Goal: Task Accomplishment & Management: Use online tool/utility

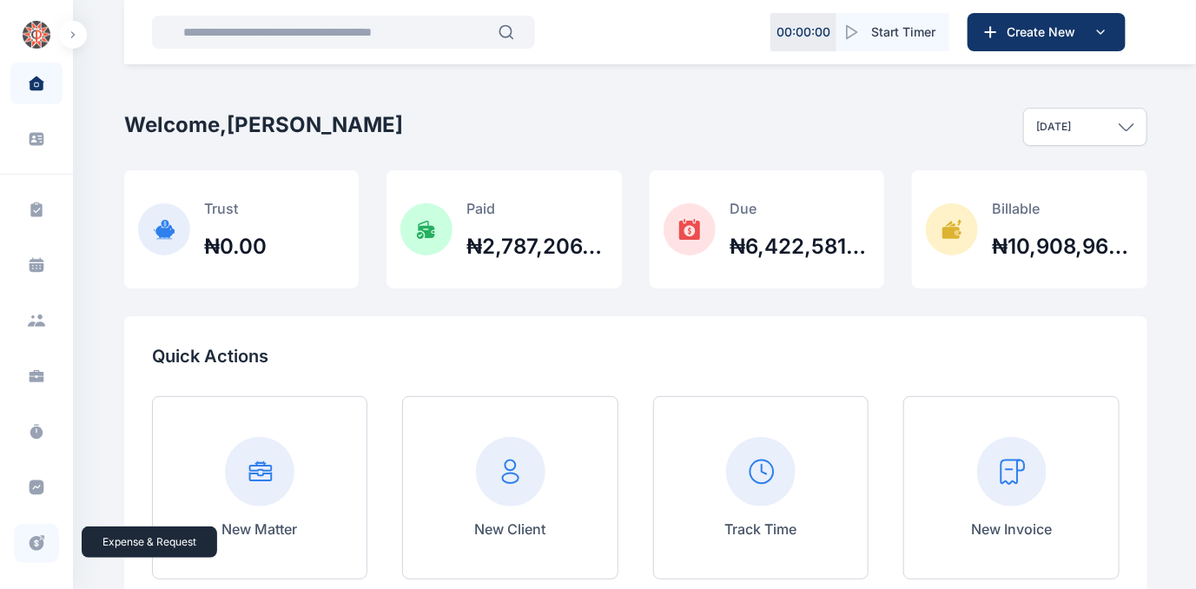
click at [30, 537] on icon at bounding box center [37, 543] width 15 height 15
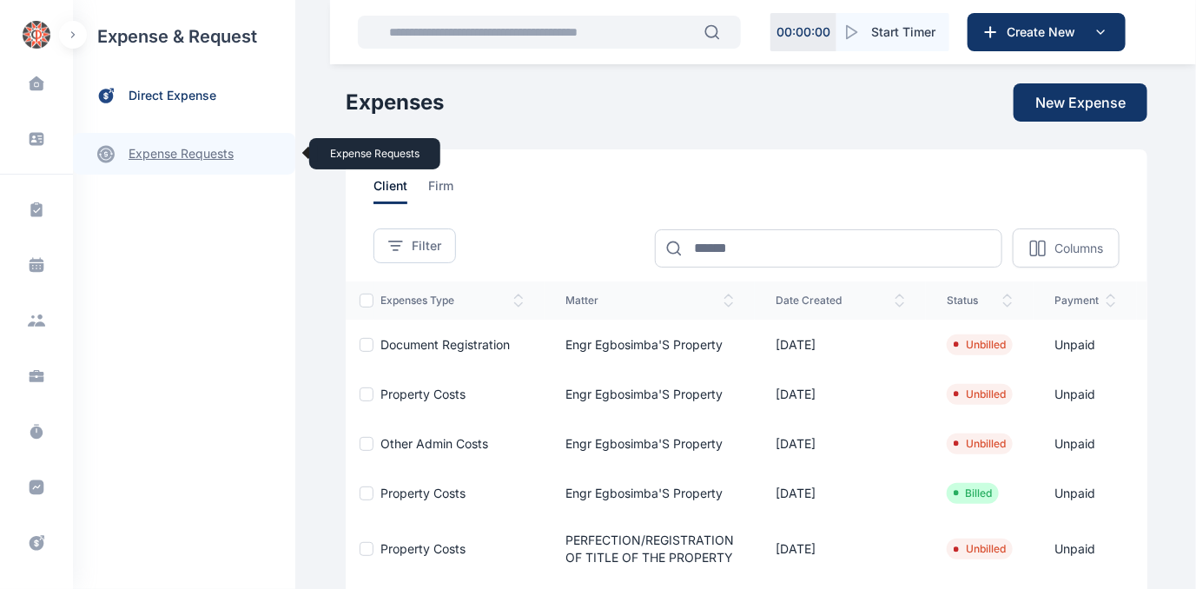
click at [149, 151] on link "expense requests expense requests" at bounding box center [184, 154] width 222 height 42
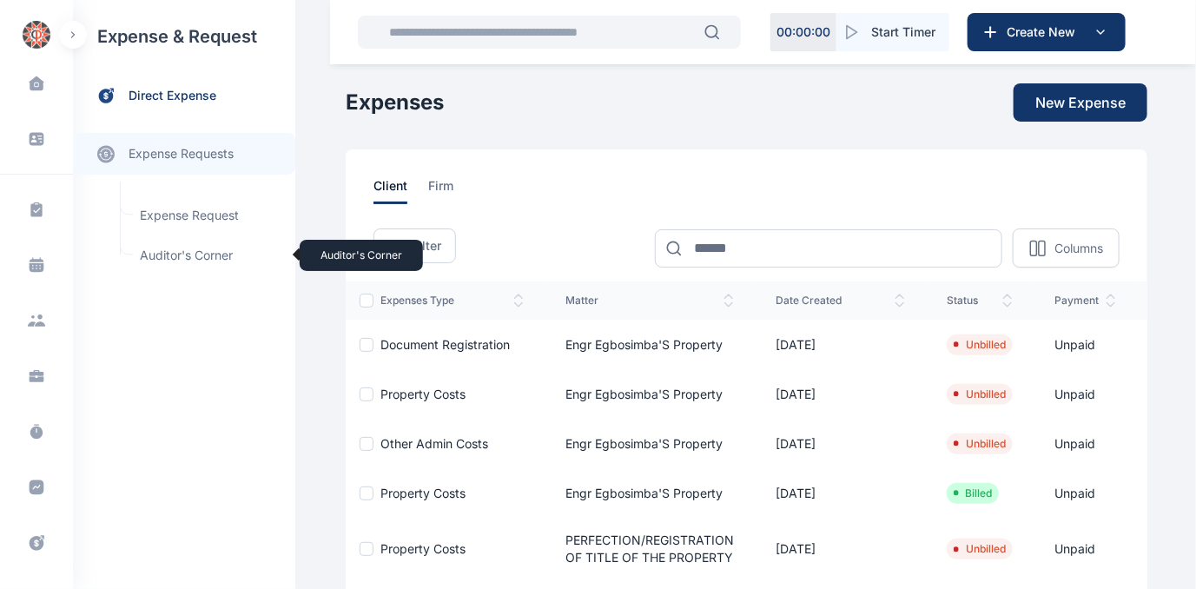
click at [153, 250] on span "Auditor's Corner Auditor's Corner" at bounding box center [207, 255] width 157 height 33
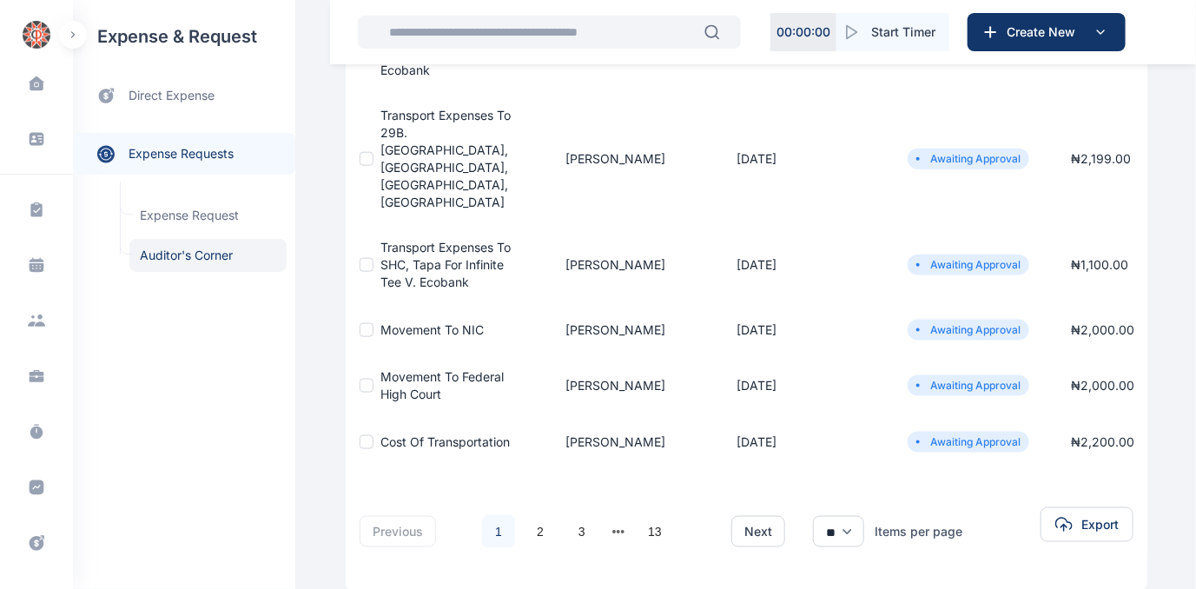
scroll to position [711, 0]
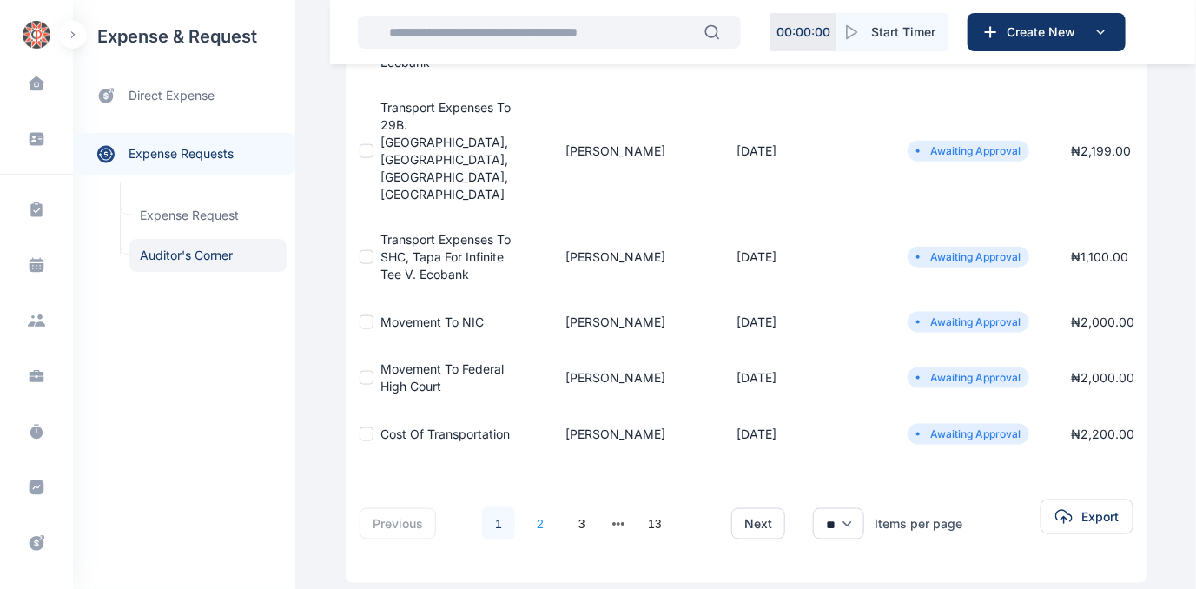
click at [530, 507] on link "2" at bounding box center [540, 523] width 33 height 33
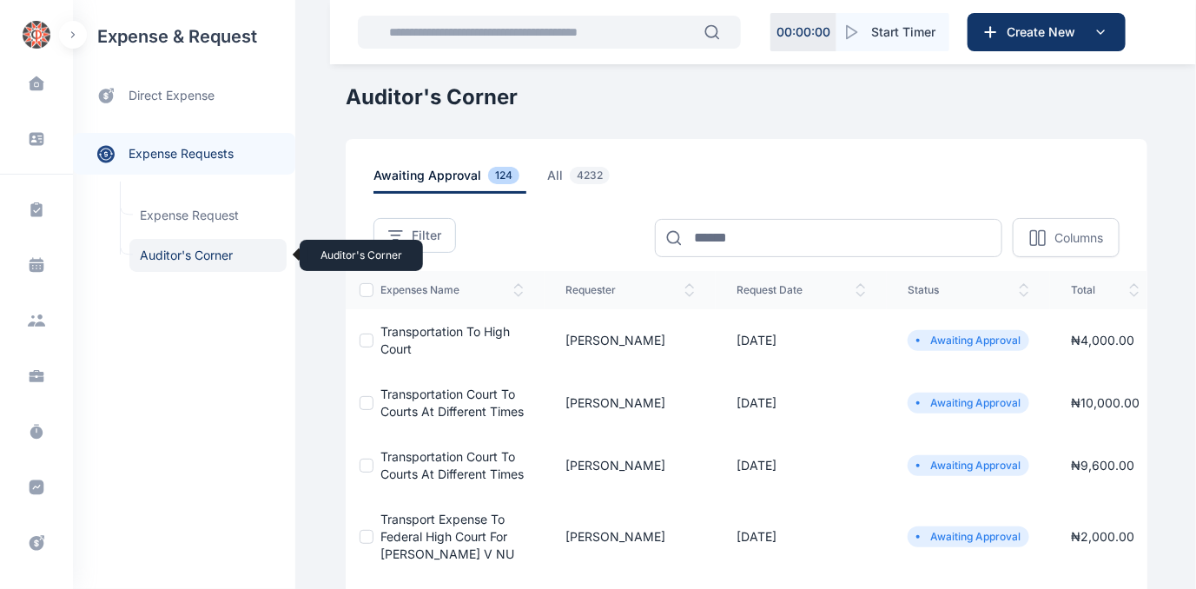
click at [172, 255] on span "Auditor's Corner Auditor's Corner" at bounding box center [207, 255] width 157 height 33
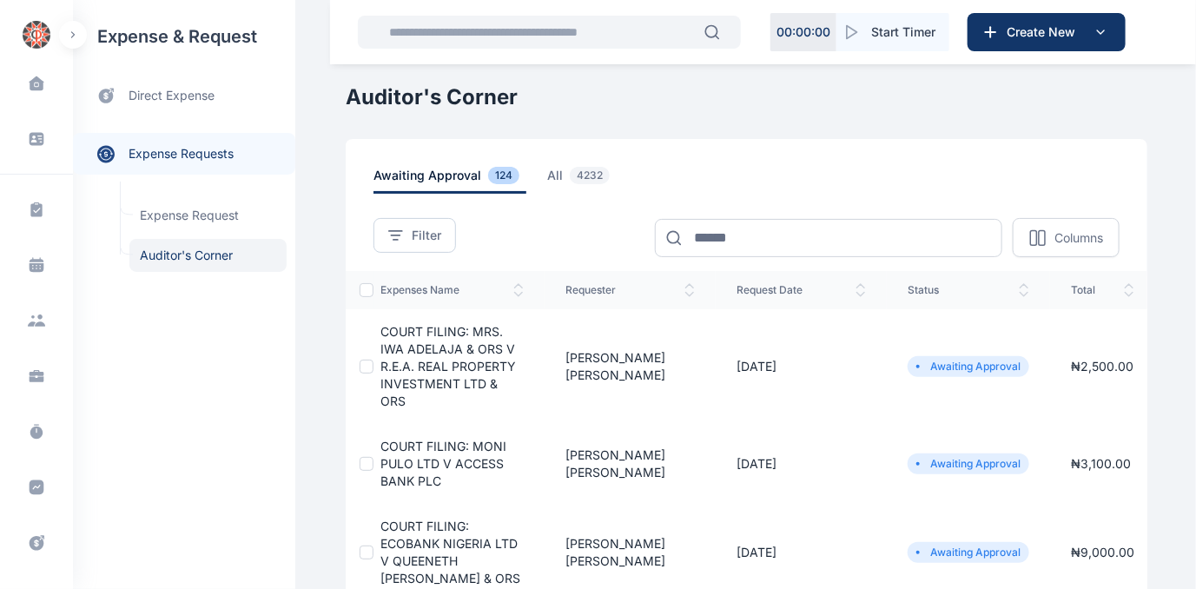
click at [437, 359] on span "COURT FILING: MRS. IWA ADELAJA & ORS V R.E.A. REAL PROPERTY INVESTMENT LTD & ORS" at bounding box center [449, 366] width 136 height 84
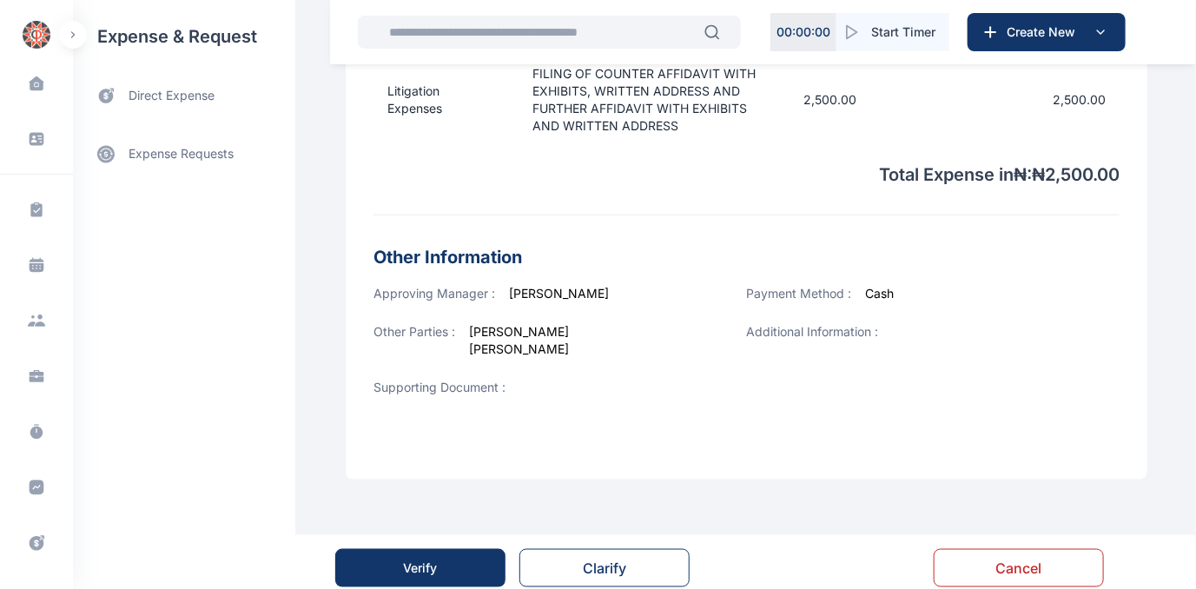
scroll to position [681, 0]
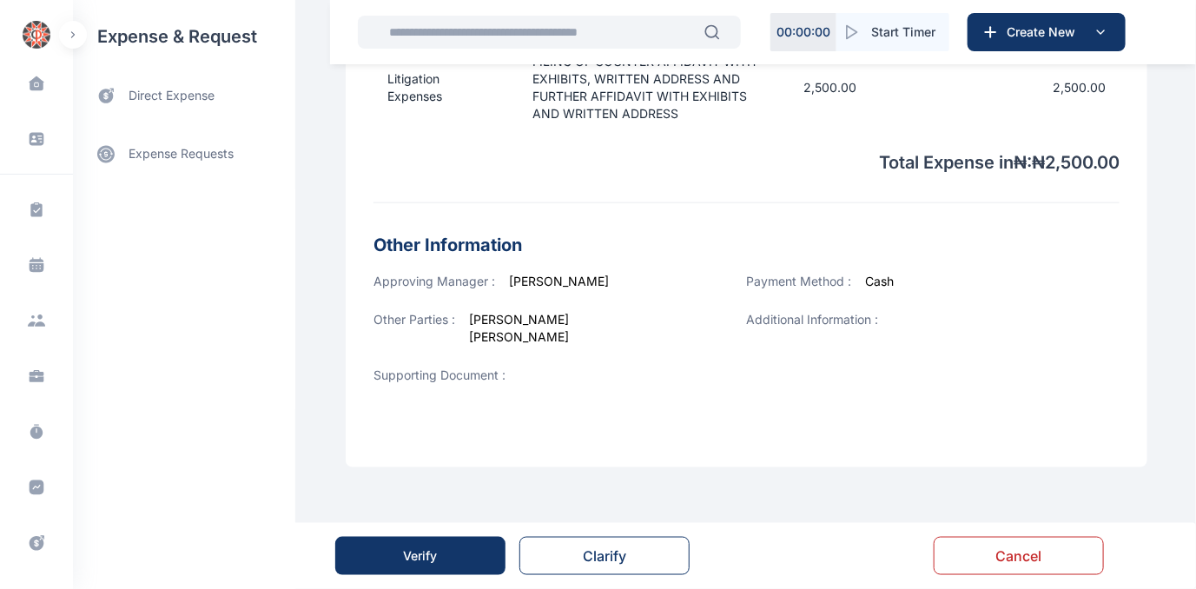
click at [430, 555] on div "Verify" at bounding box center [421, 555] width 34 height 17
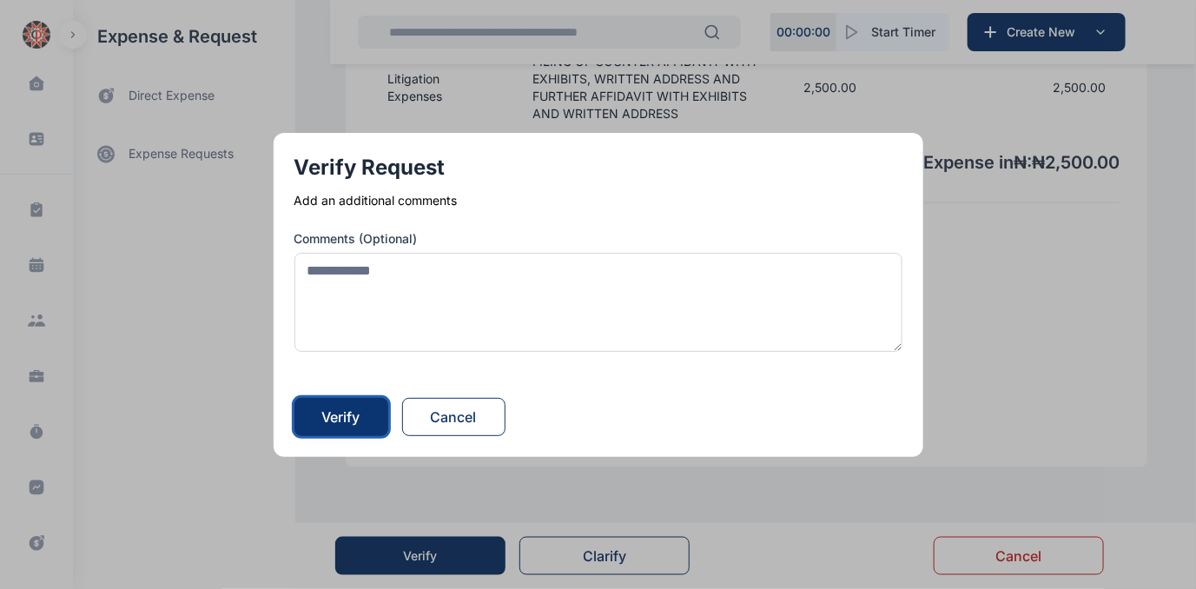
click at [334, 414] on div "Verify" at bounding box center [341, 417] width 38 height 21
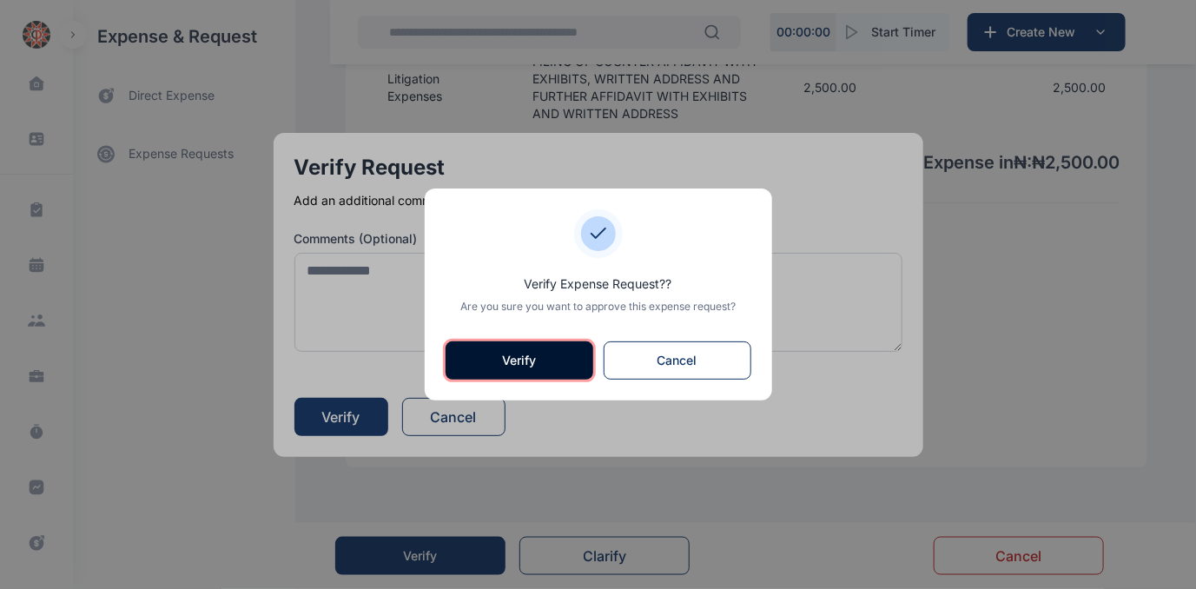
click at [473, 357] on button "Verify" at bounding box center [520, 360] width 148 height 38
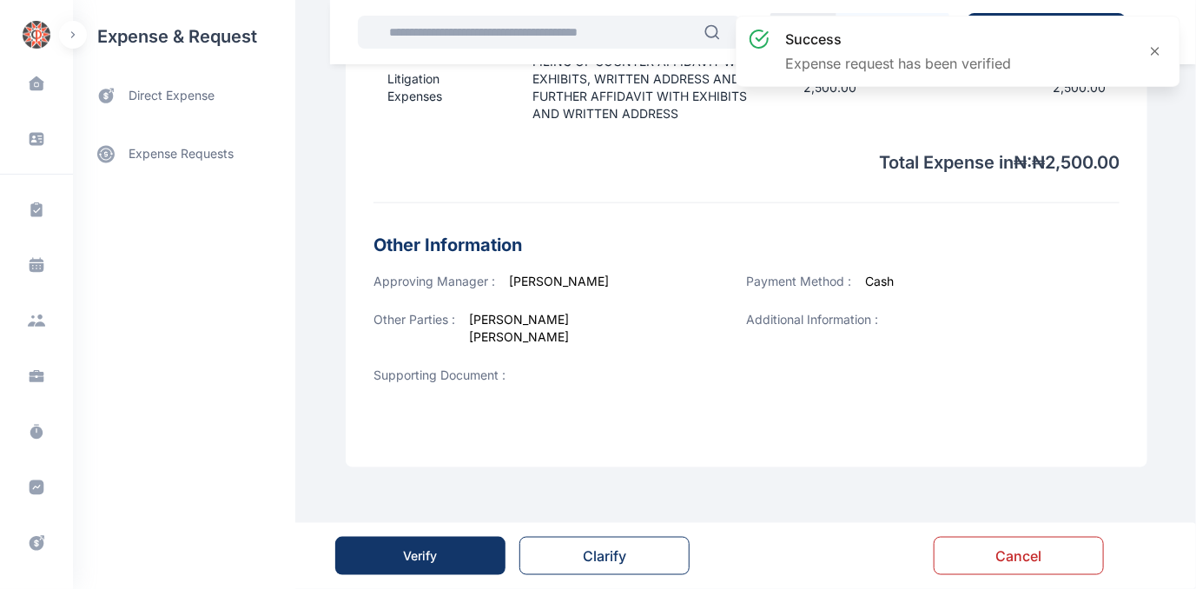
scroll to position [0, 0]
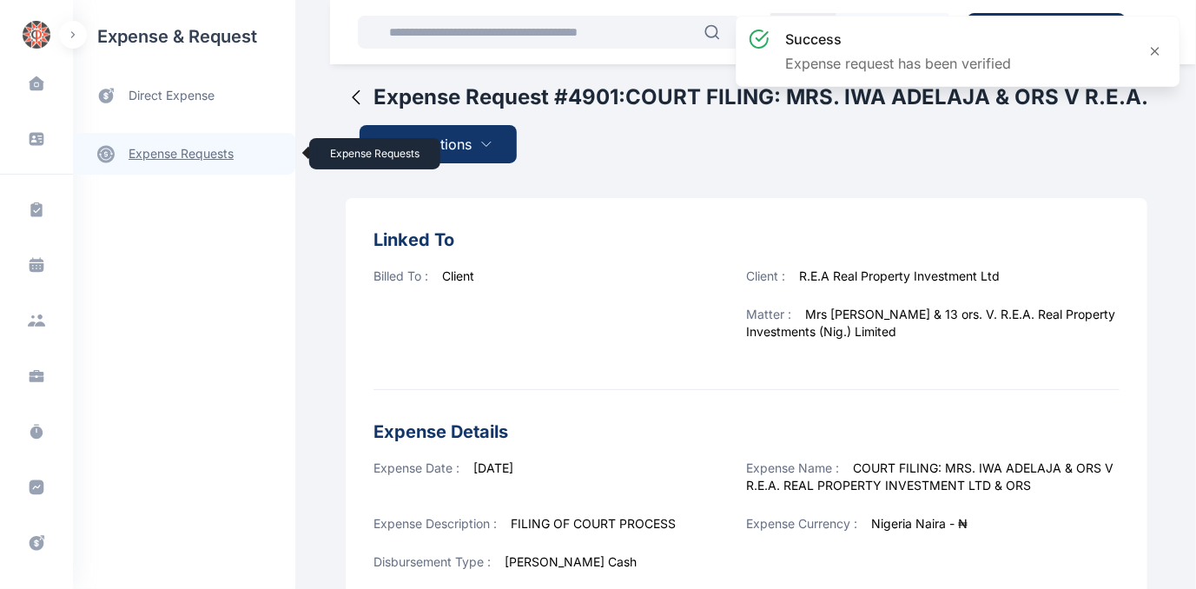
click at [169, 151] on link "expense requests expense requests" at bounding box center [184, 154] width 222 height 42
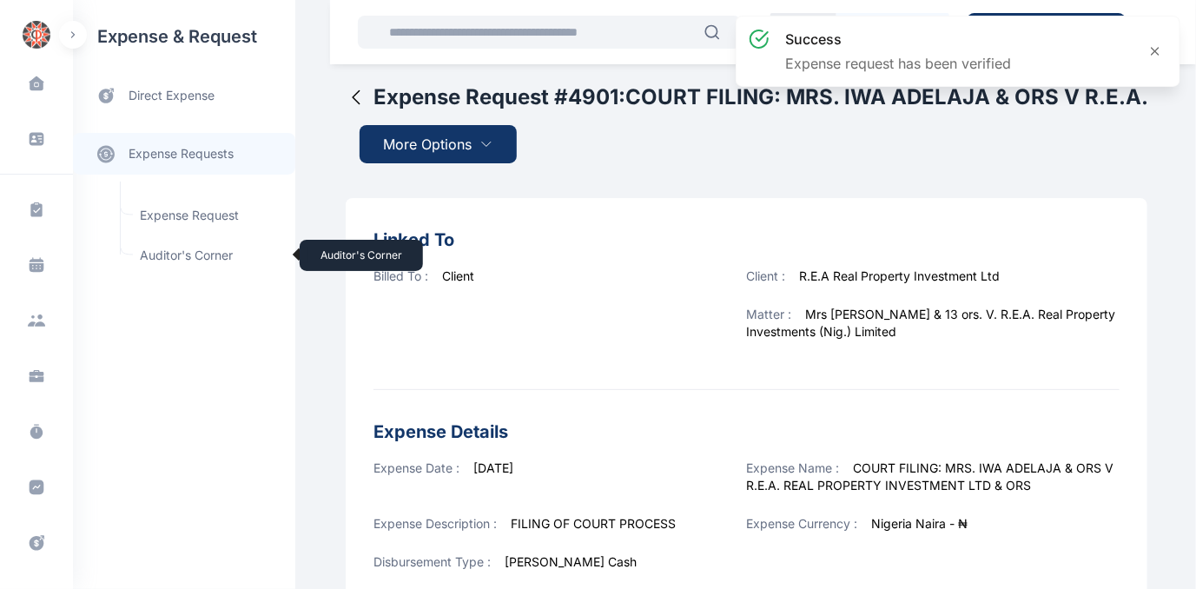
click at [168, 250] on span "Auditor's Corner Auditor's Corner" at bounding box center [207, 255] width 157 height 33
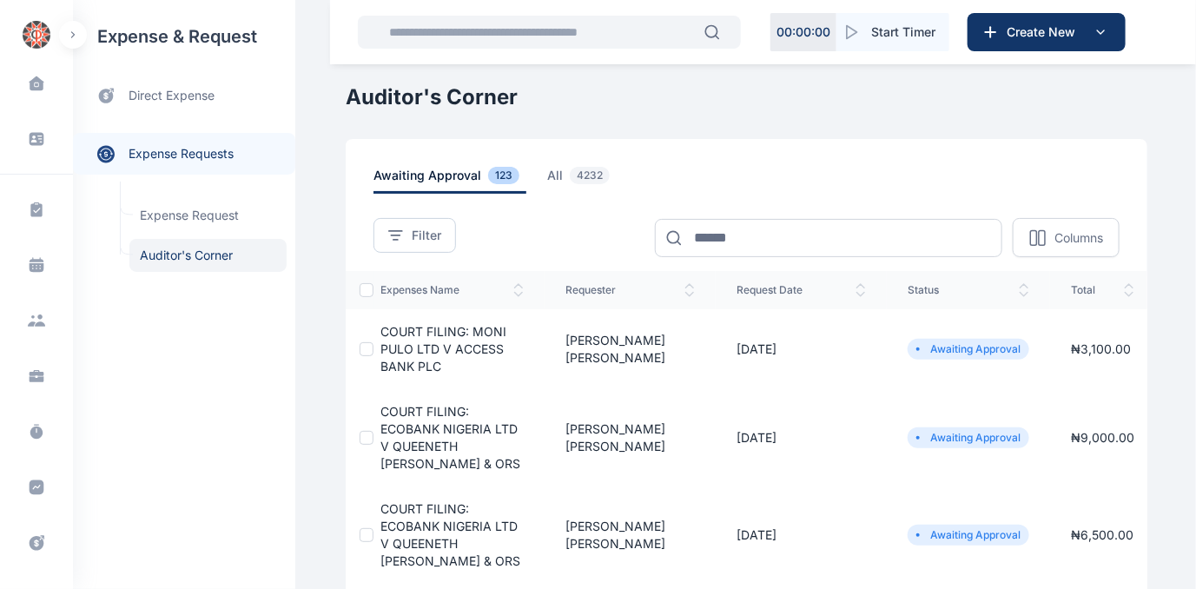
click at [410, 346] on span "COURT FILING: MONI PULO LTD V ACCESS BANK PLC" at bounding box center [444, 349] width 126 height 50
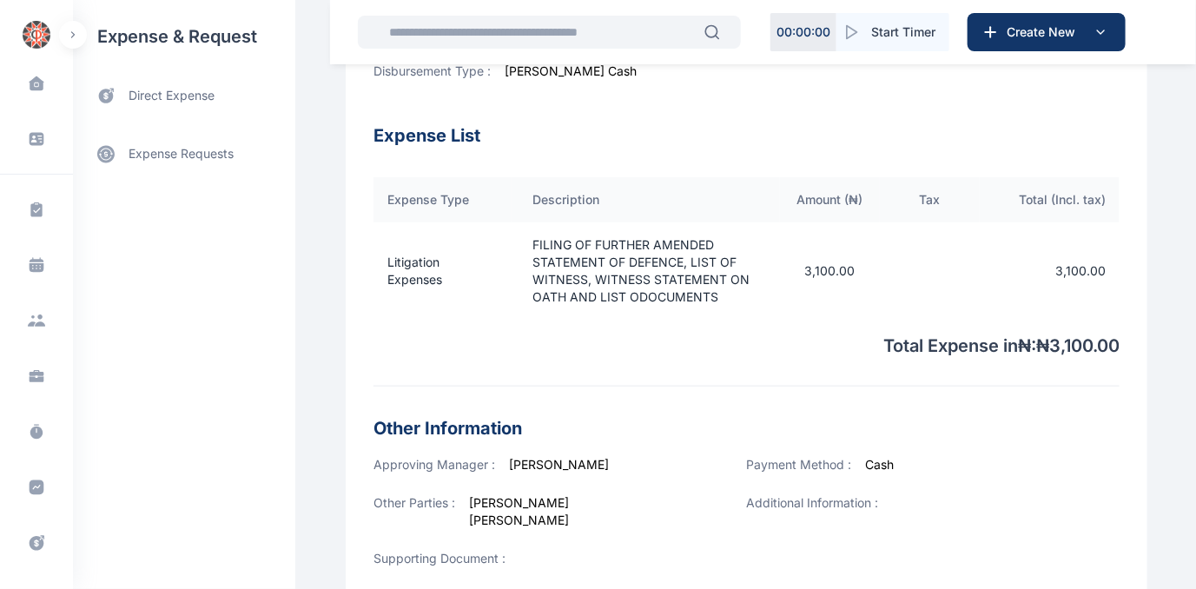
scroll to position [664, 0]
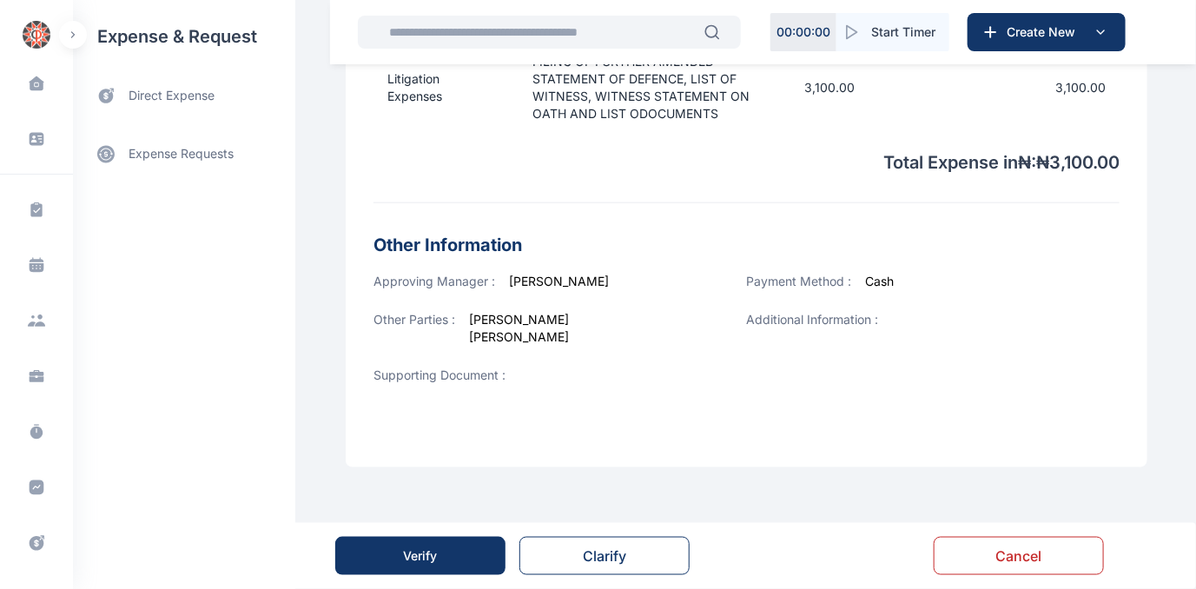
click at [430, 553] on div "Verify" at bounding box center [421, 555] width 34 height 17
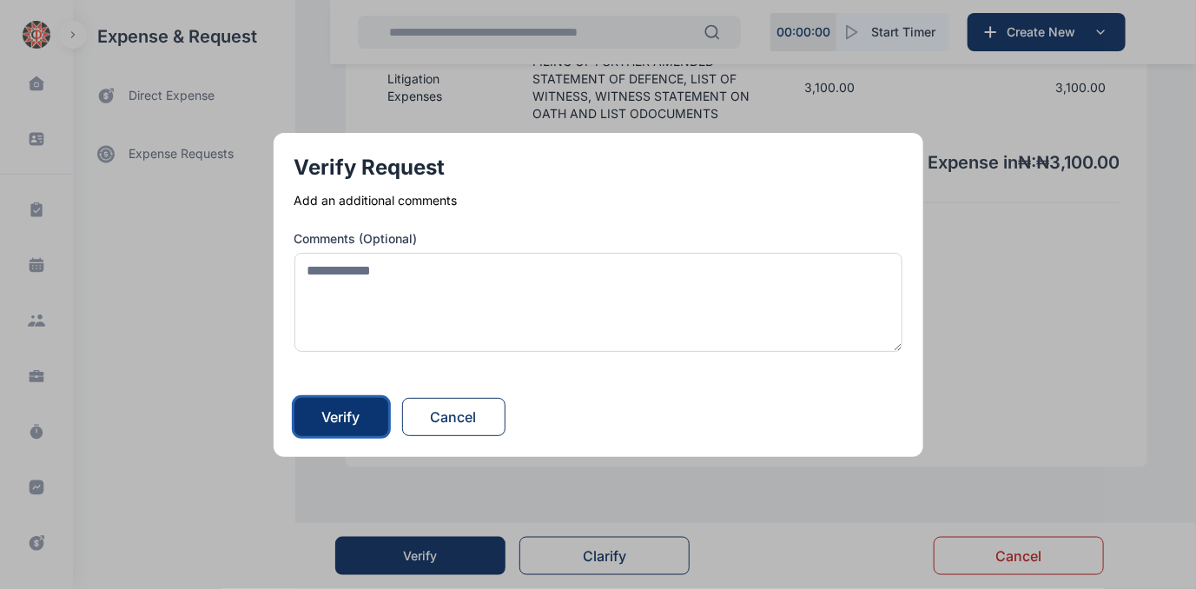
click at [354, 415] on div "Verify" at bounding box center [341, 417] width 38 height 21
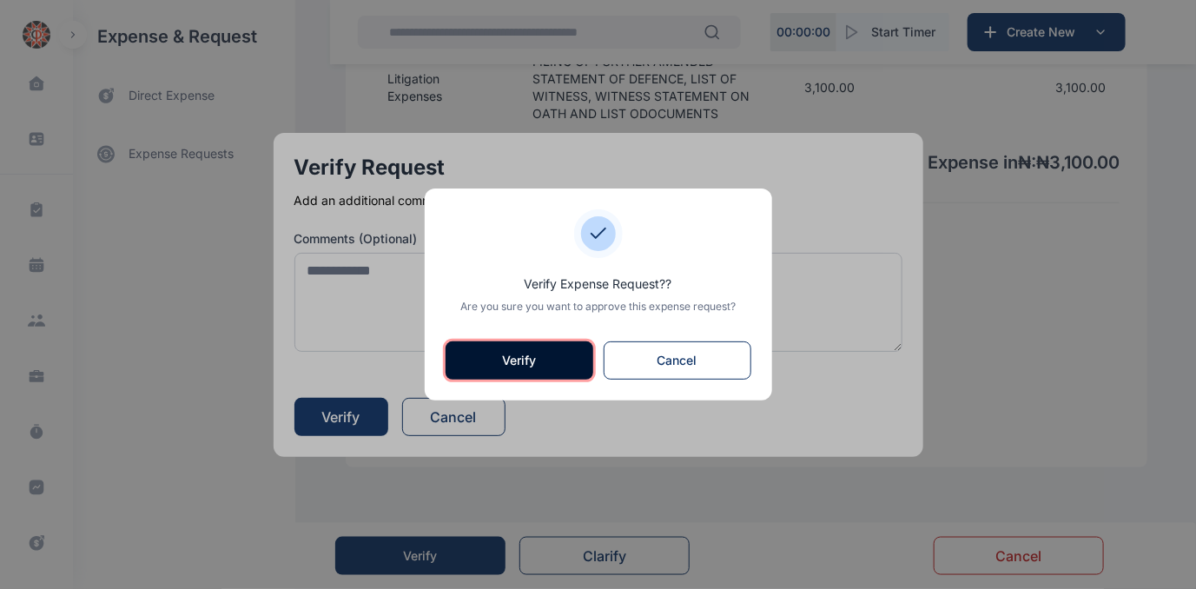
click at [474, 347] on button "Verify" at bounding box center [520, 360] width 148 height 38
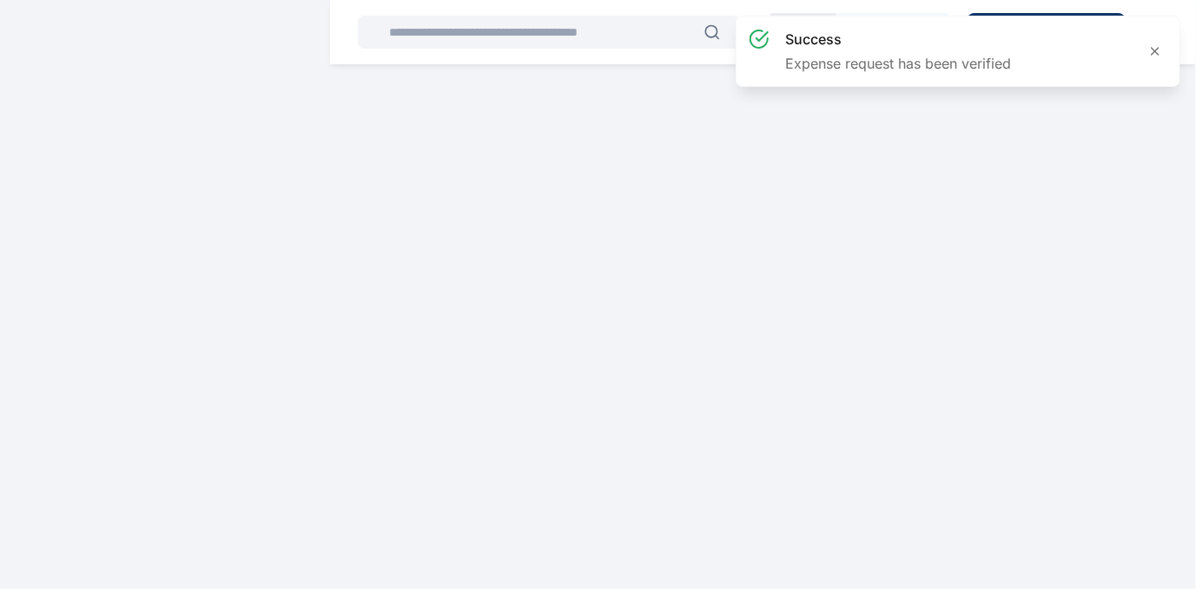
scroll to position [0, 0]
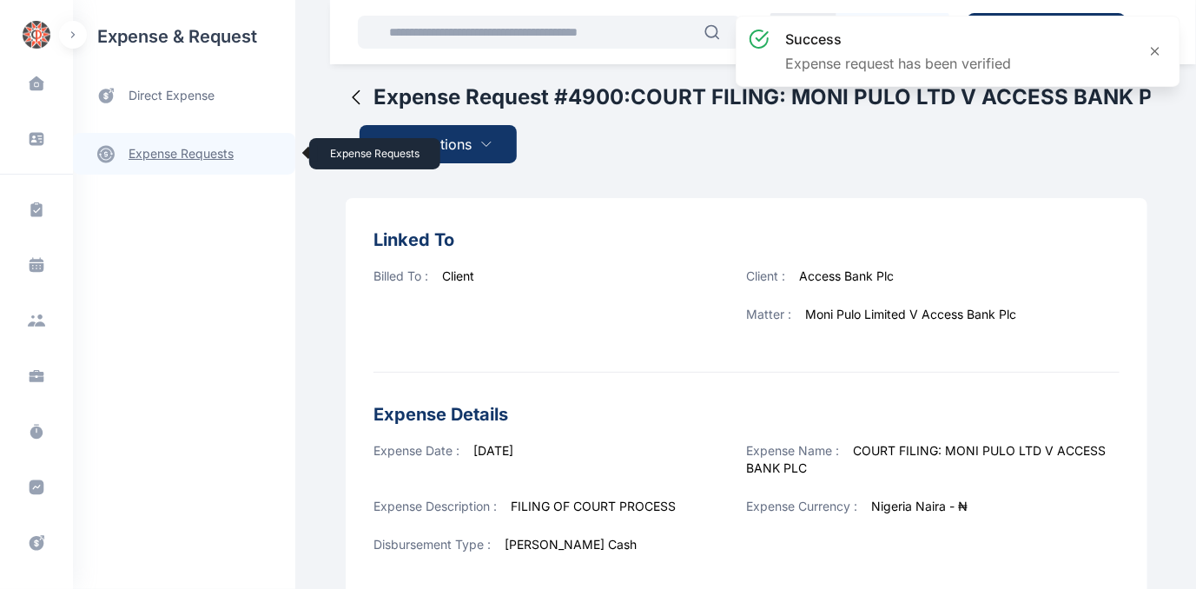
click at [144, 151] on link "expense requests expense requests" at bounding box center [184, 154] width 222 height 42
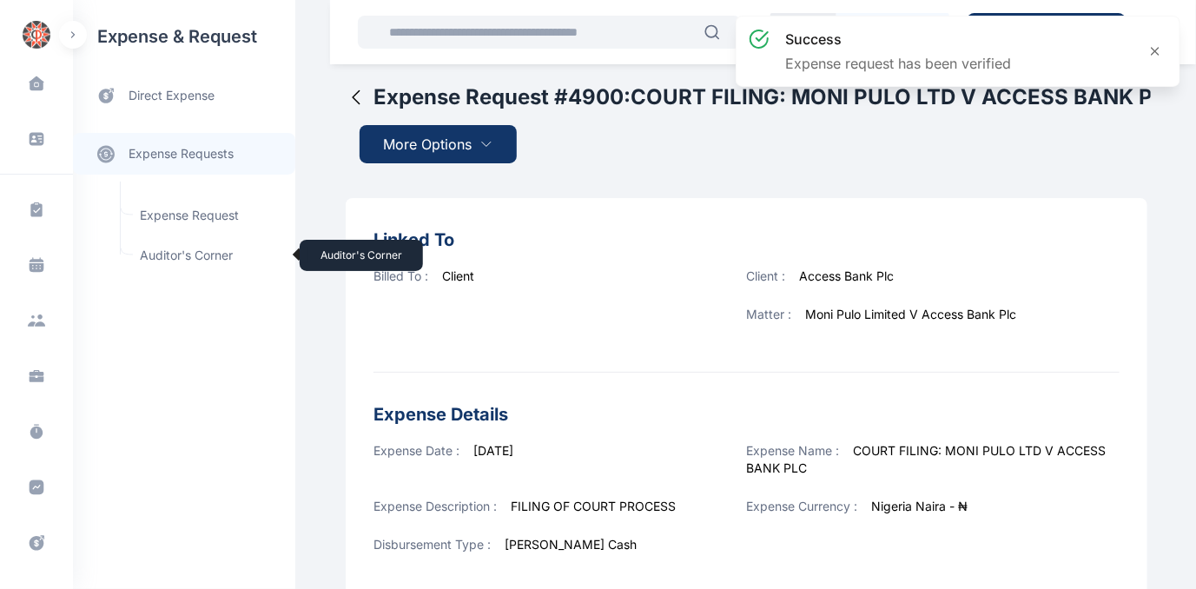
click at [169, 253] on span "Auditor's Corner Auditor's Corner" at bounding box center [207, 255] width 157 height 33
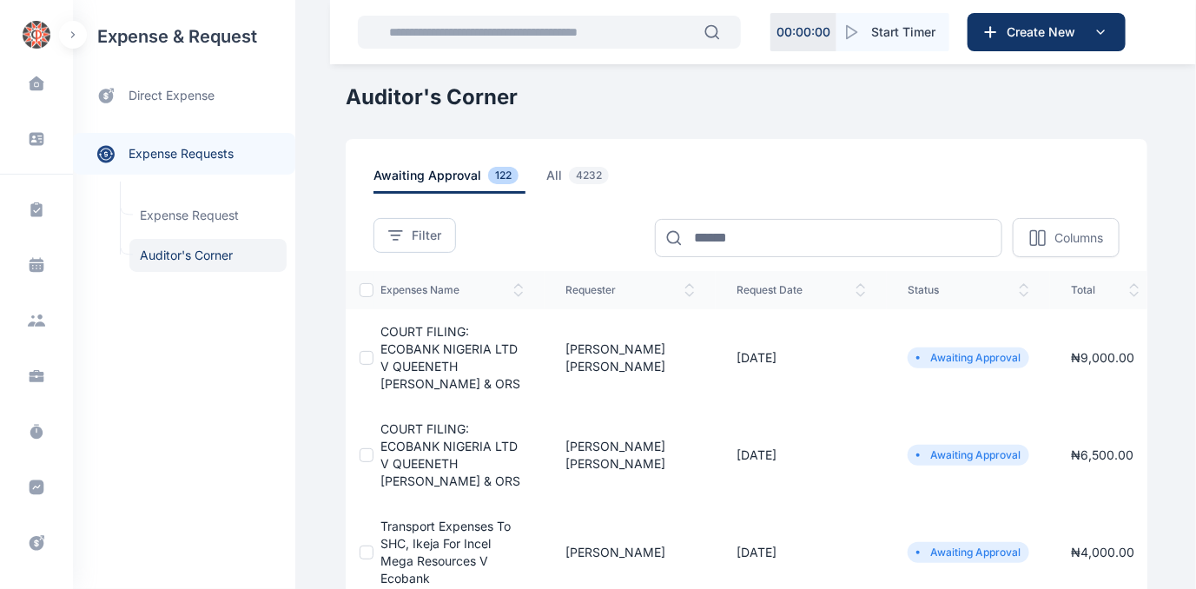
click at [435, 354] on span "COURT FILING: ECOBANK NIGERIA LTD V QUEENETH [PERSON_NAME] & ORS" at bounding box center [451, 357] width 140 height 67
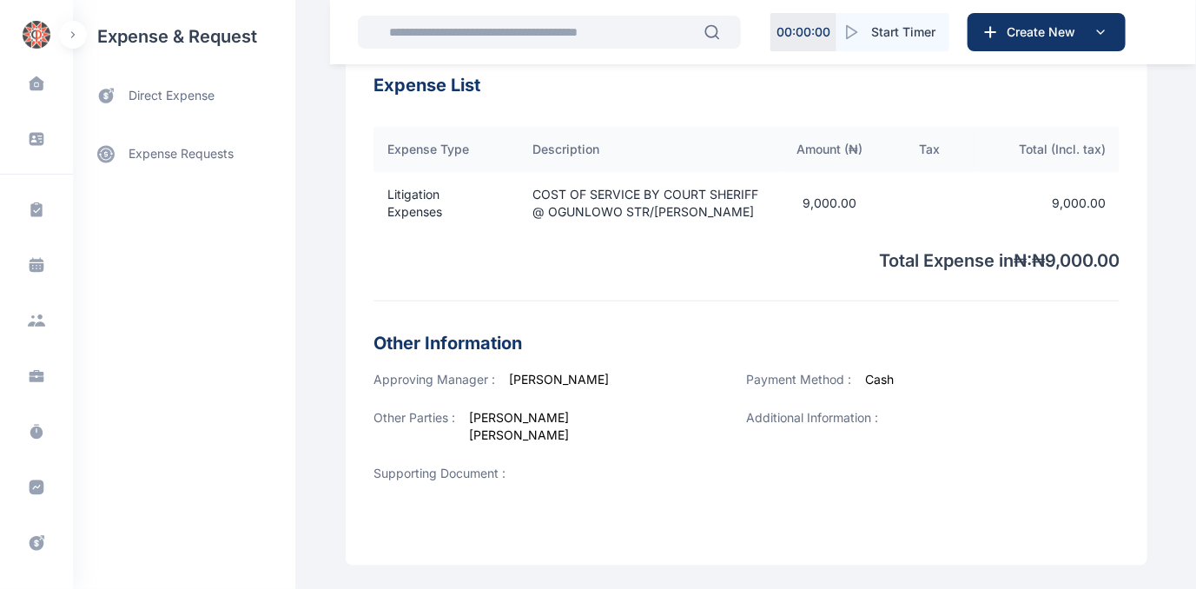
scroll to position [646, 0]
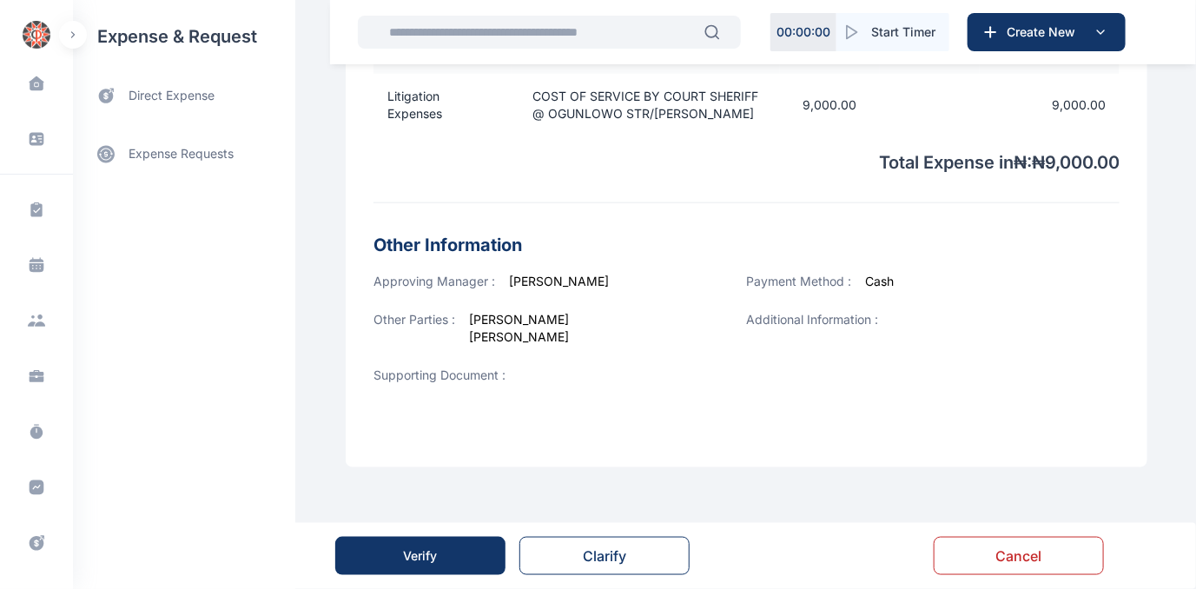
click at [443, 553] on button "Verify" at bounding box center [420, 556] width 170 height 38
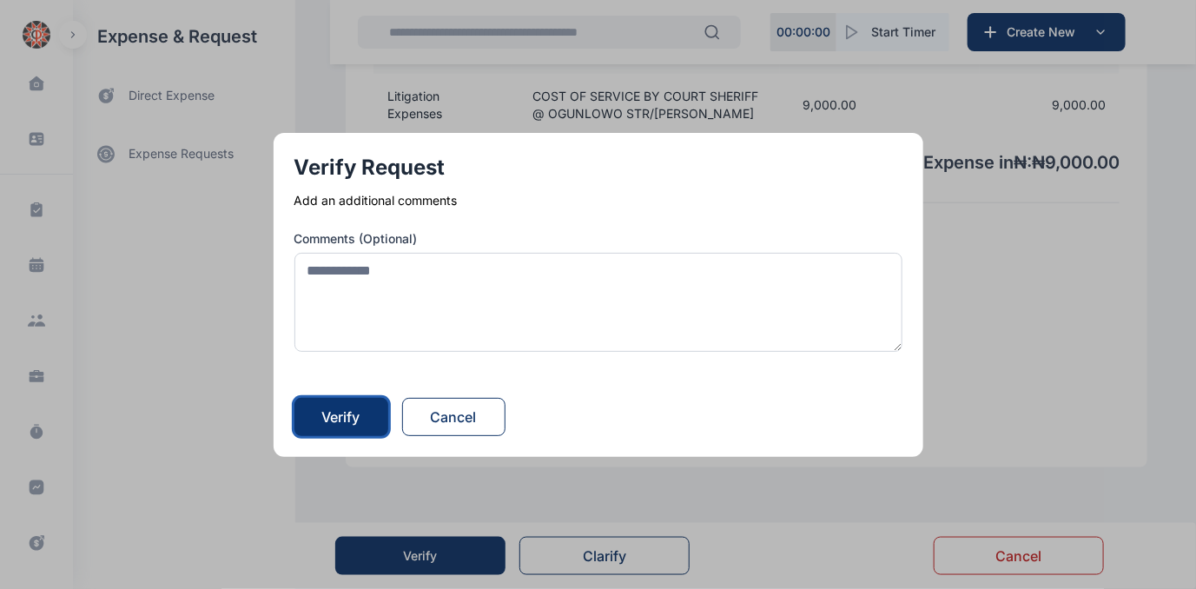
click at [354, 407] on div "Verify" at bounding box center [341, 417] width 38 height 21
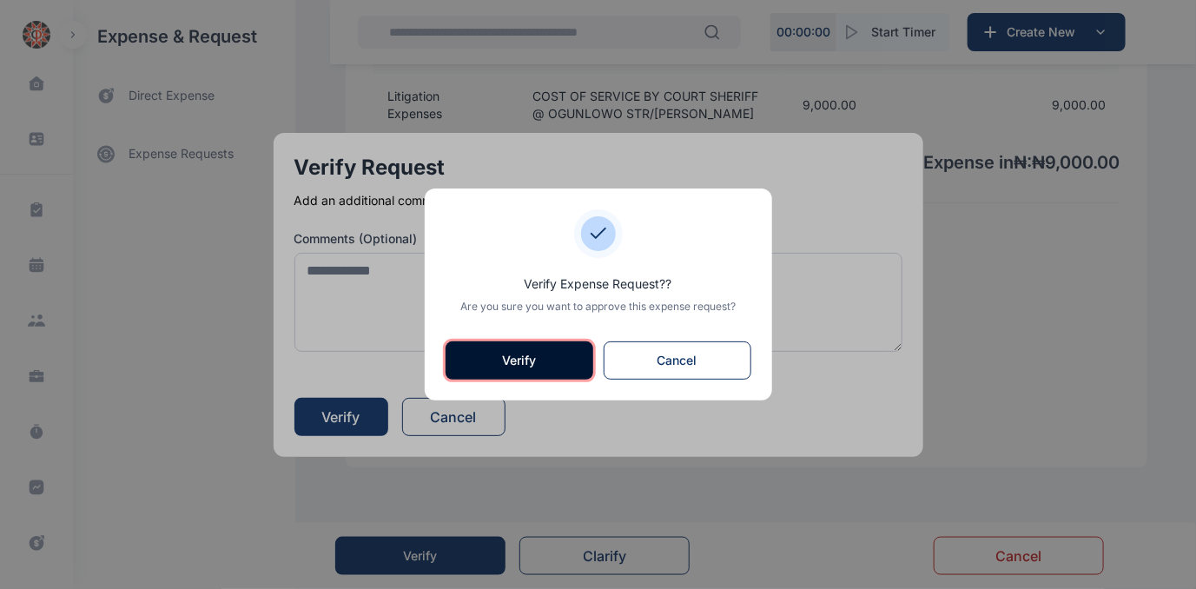
click at [508, 364] on button "Verify" at bounding box center [520, 360] width 148 height 38
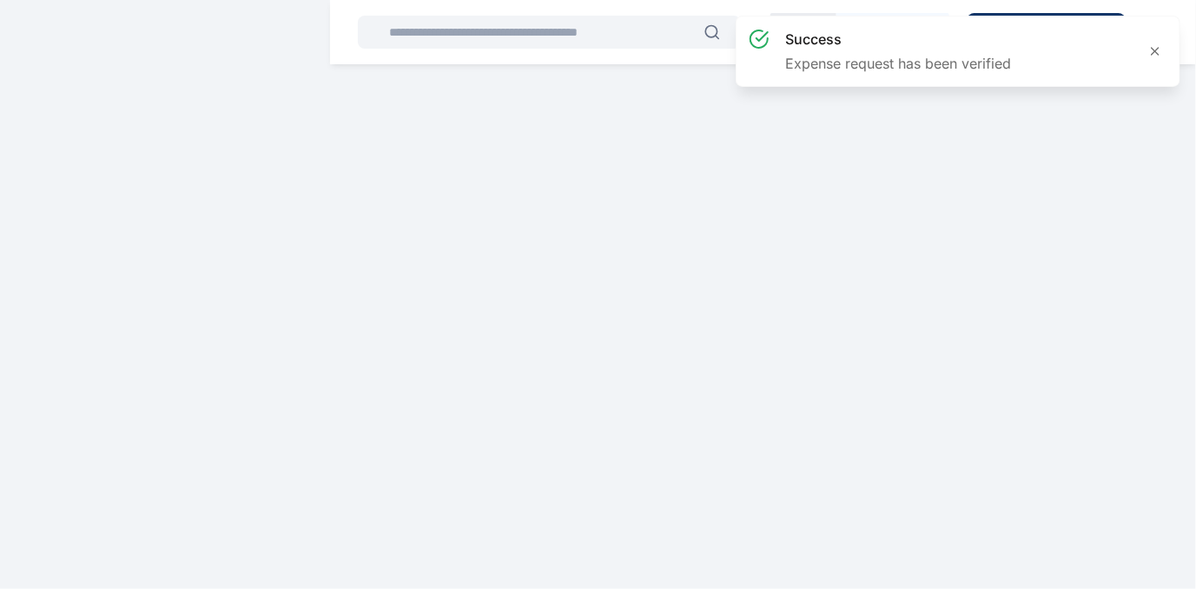
scroll to position [0, 0]
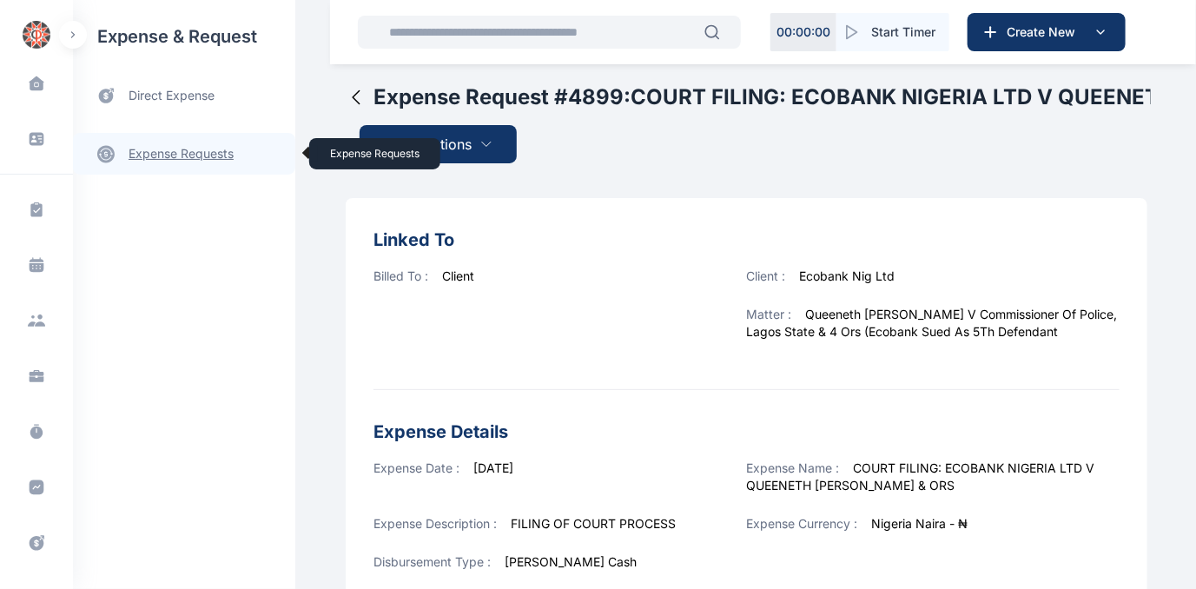
click at [160, 151] on link "expense requests expense requests" at bounding box center [184, 154] width 222 height 42
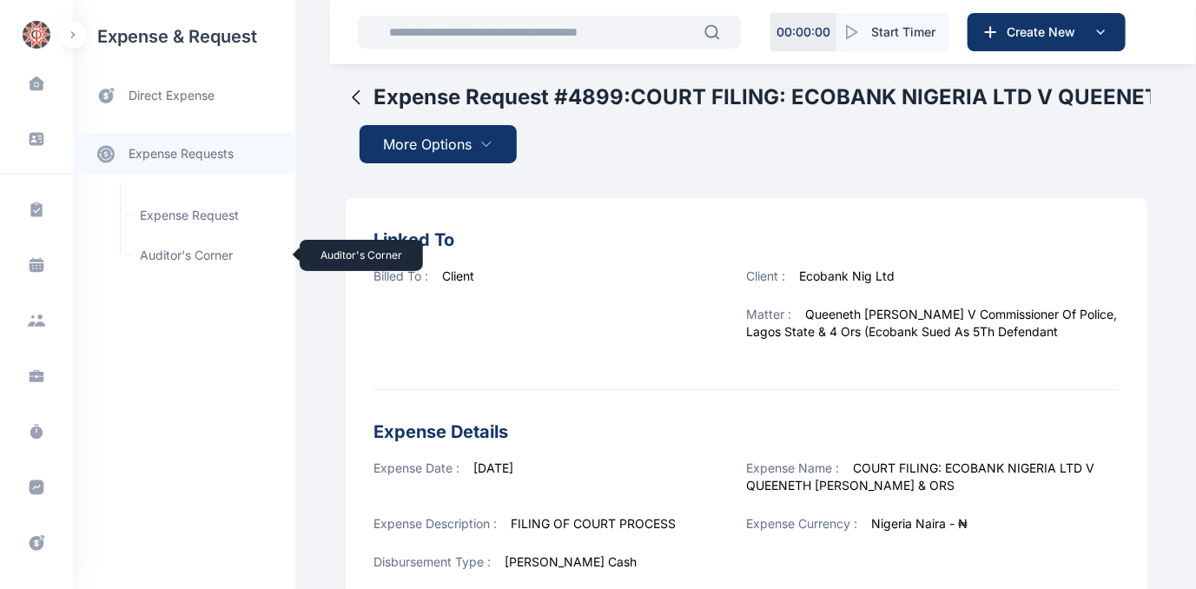
click at [161, 255] on span "Auditor's Corner Auditor's Corner" at bounding box center [207, 255] width 157 height 33
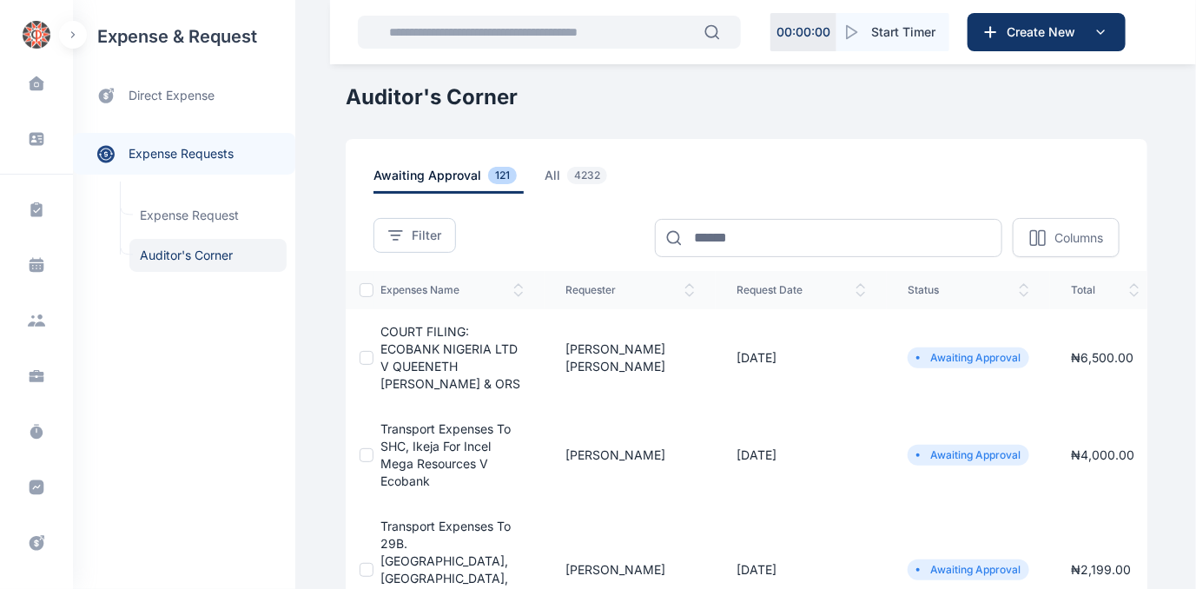
click at [419, 352] on span "COURT FILING: ECOBANK NIGERIA LTD V QUEENETH [PERSON_NAME] & ORS" at bounding box center [451, 357] width 140 height 67
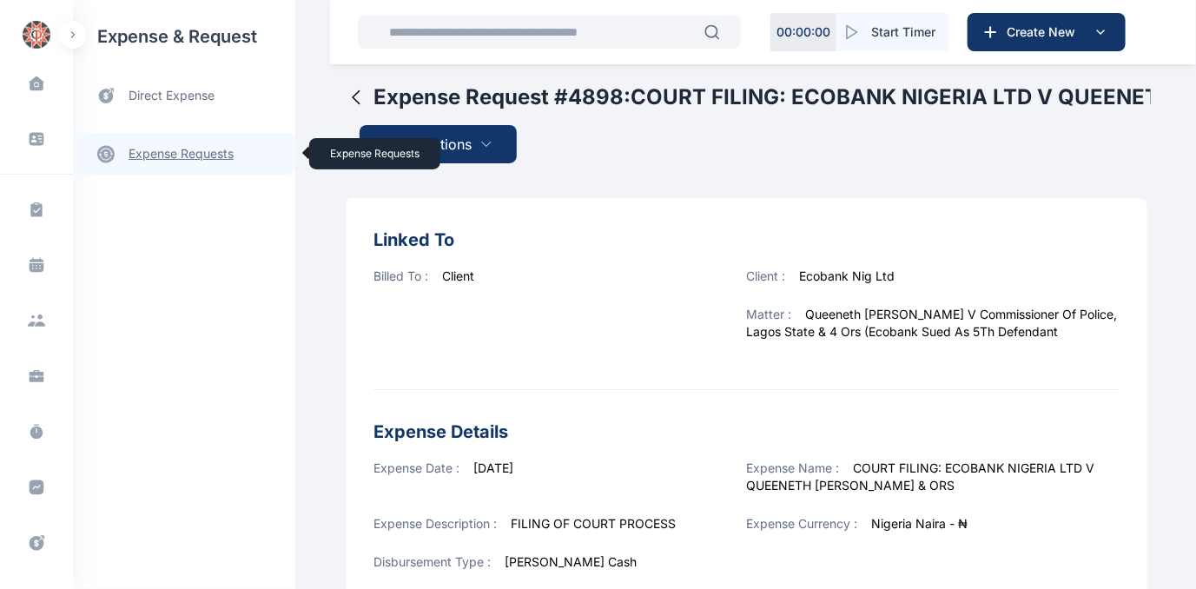
click at [160, 152] on link "expense requests expense requests" at bounding box center [184, 154] width 222 height 42
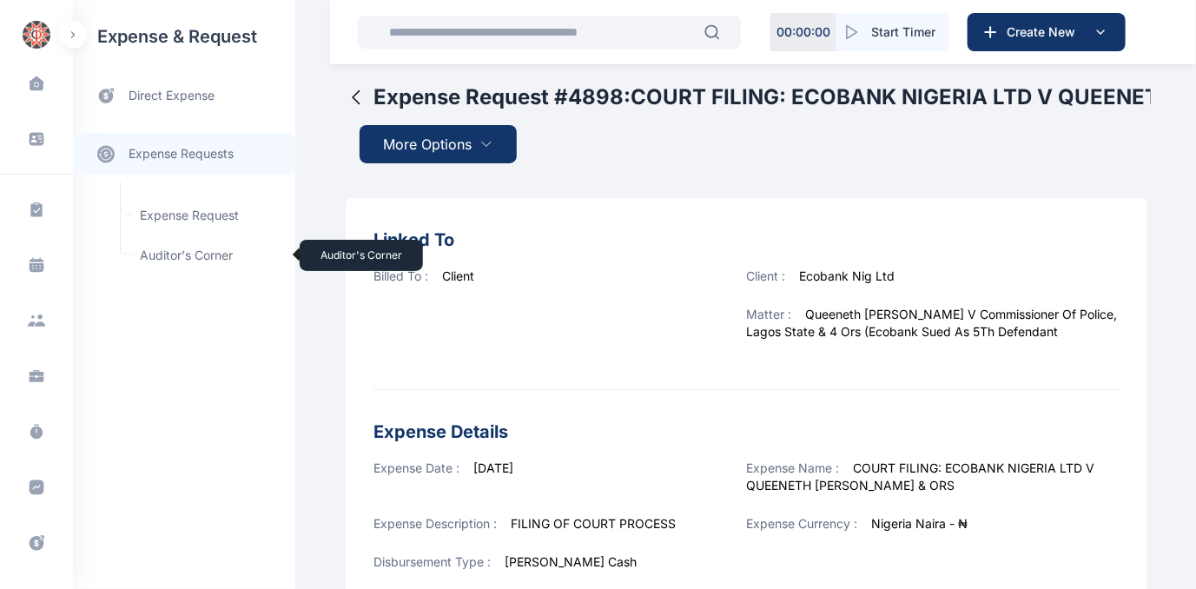
click at [173, 248] on span "Auditor's Corner Auditor's Corner" at bounding box center [207, 255] width 157 height 33
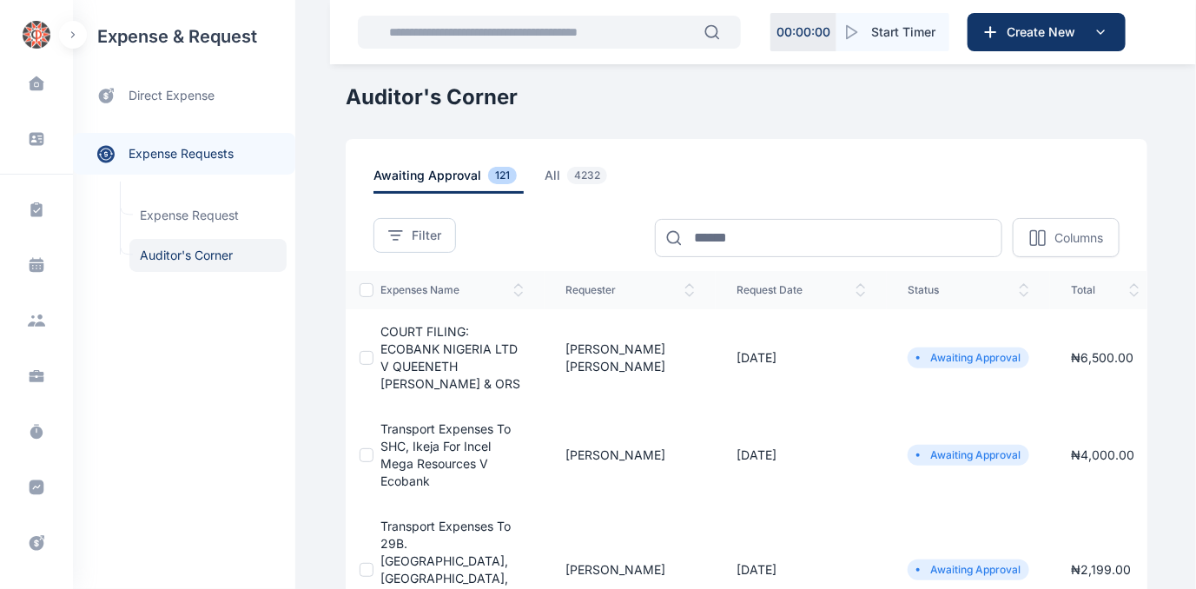
click at [420, 360] on span "COURT FILING: ECOBANK NIGERIA LTD V QUEENETH [PERSON_NAME] & ORS" at bounding box center [451, 357] width 140 height 67
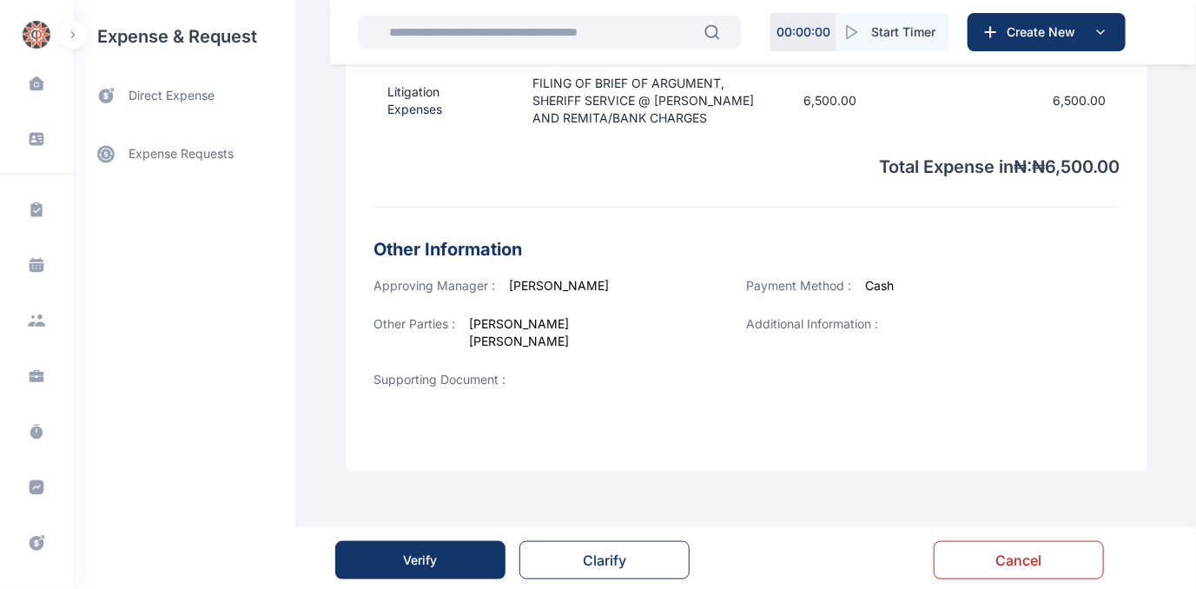
scroll to position [664, 0]
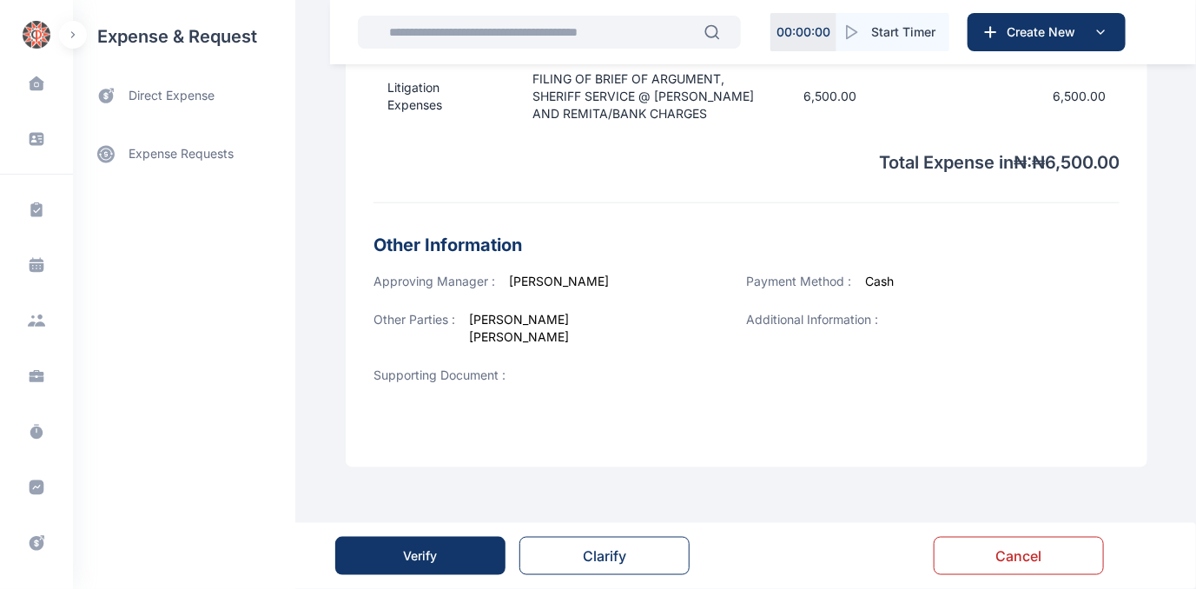
click at [419, 559] on div "Verify" at bounding box center [421, 555] width 34 height 17
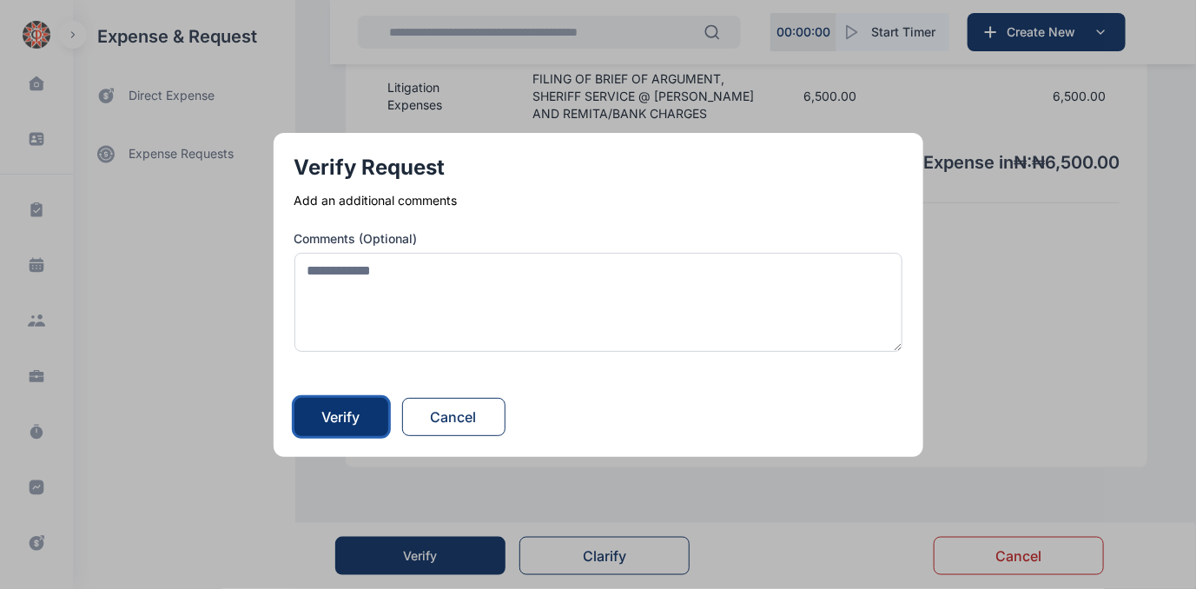
click at [350, 414] on div "Verify" at bounding box center [341, 417] width 38 height 21
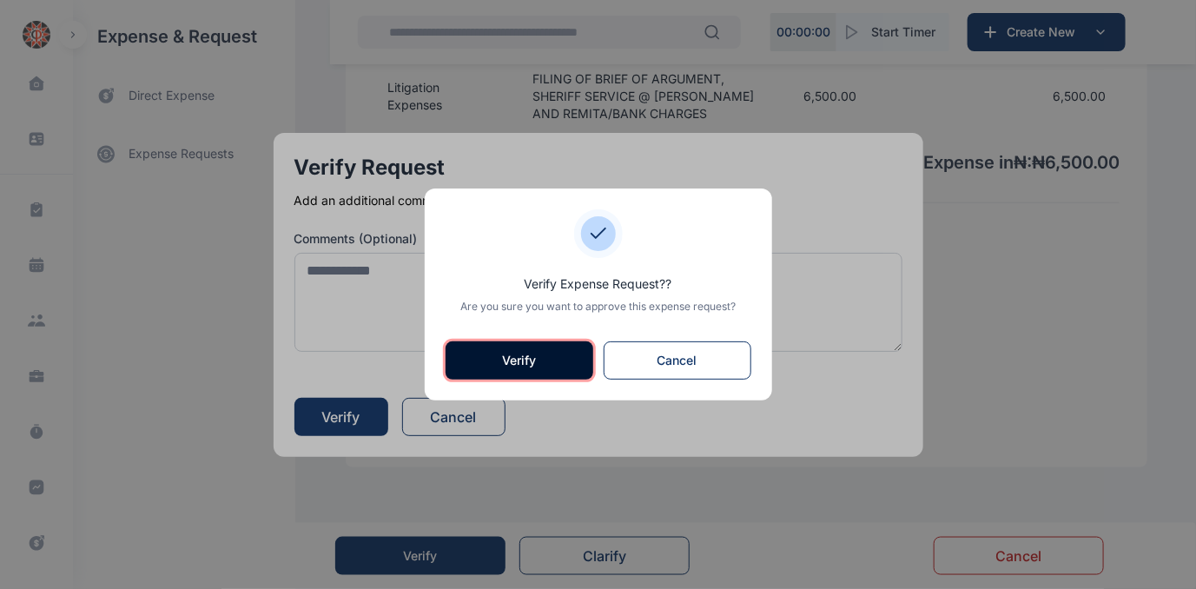
click at [500, 357] on button "Verify" at bounding box center [520, 360] width 148 height 38
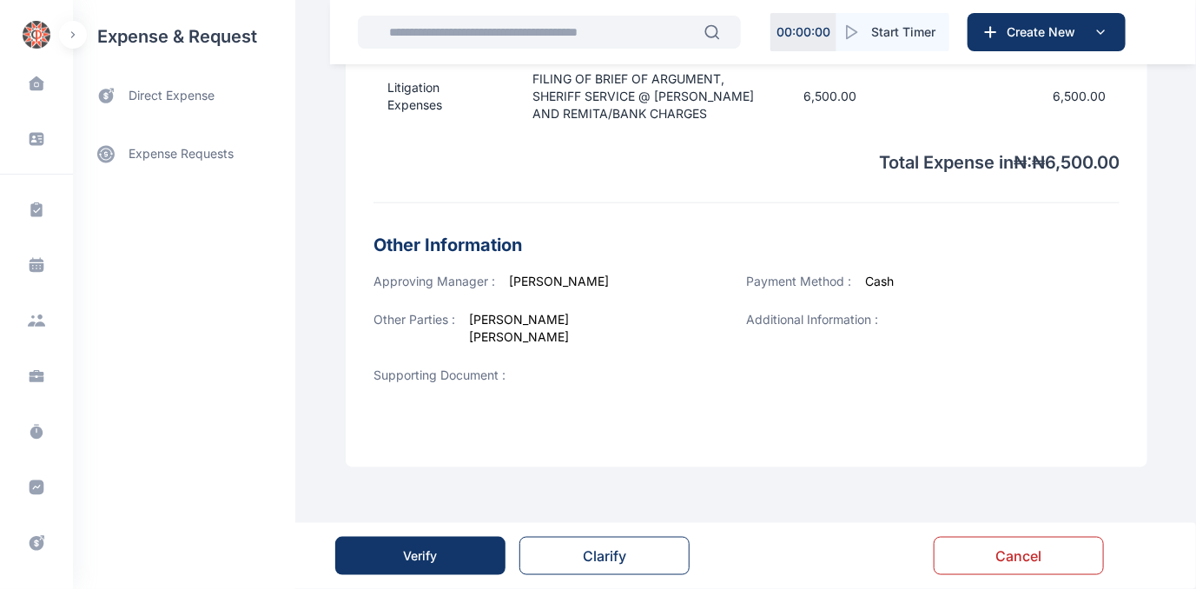
click at [440, 555] on button "Verify" at bounding box center [420, 556] width 170 height 38
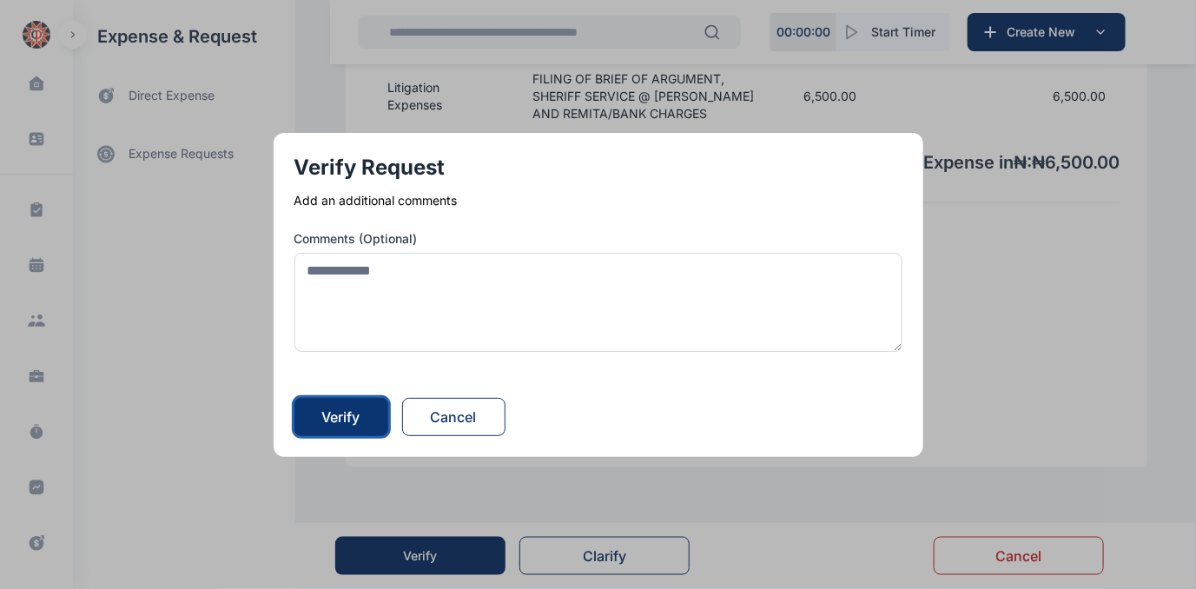
click at [361, 411] on div "Verify" at bounding box center [341, 417] width 38 height 21
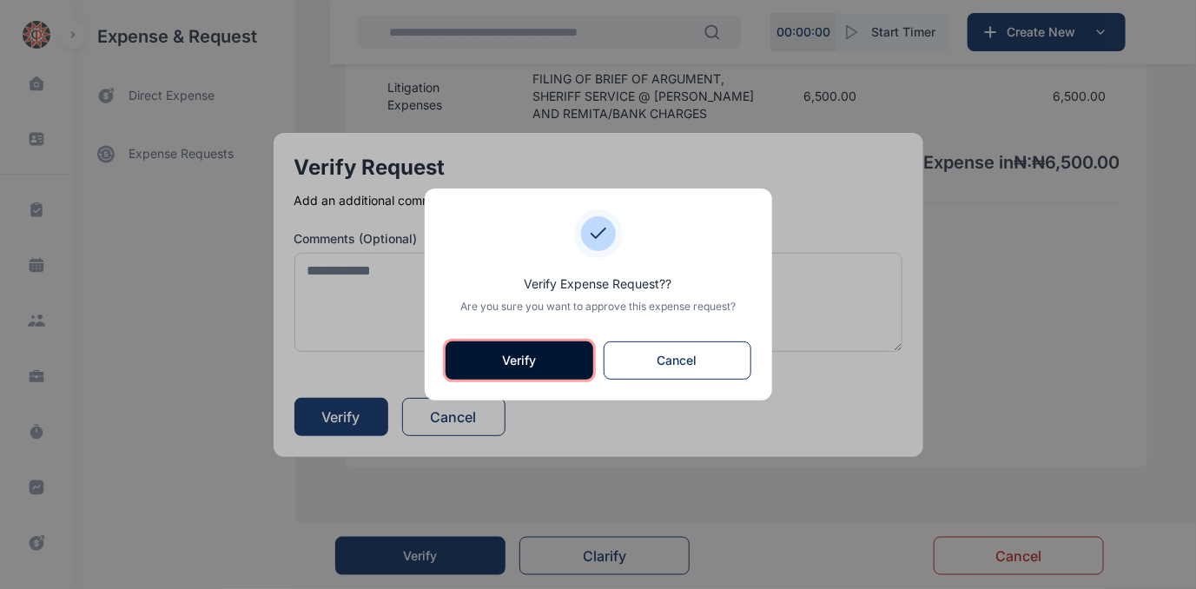
click at [491, 361] on button "Verify" at bounding box center [520, 360] width 148 height 38
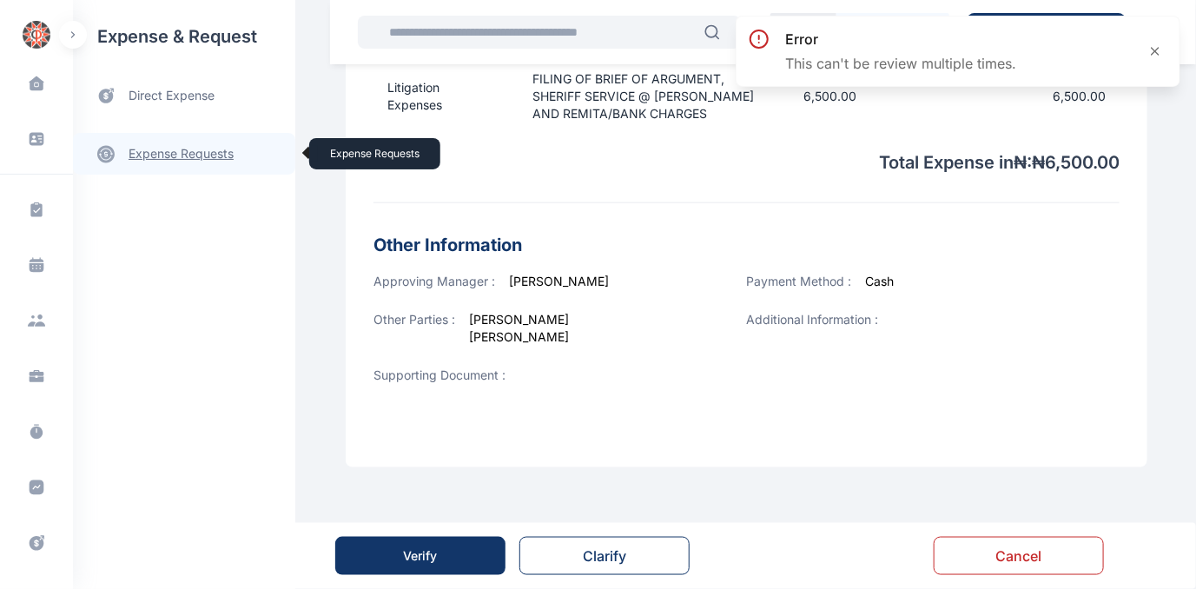
click at [189, 154] on link "expense requests expense requests" at bounding box center [184, 154] width 222 height 42
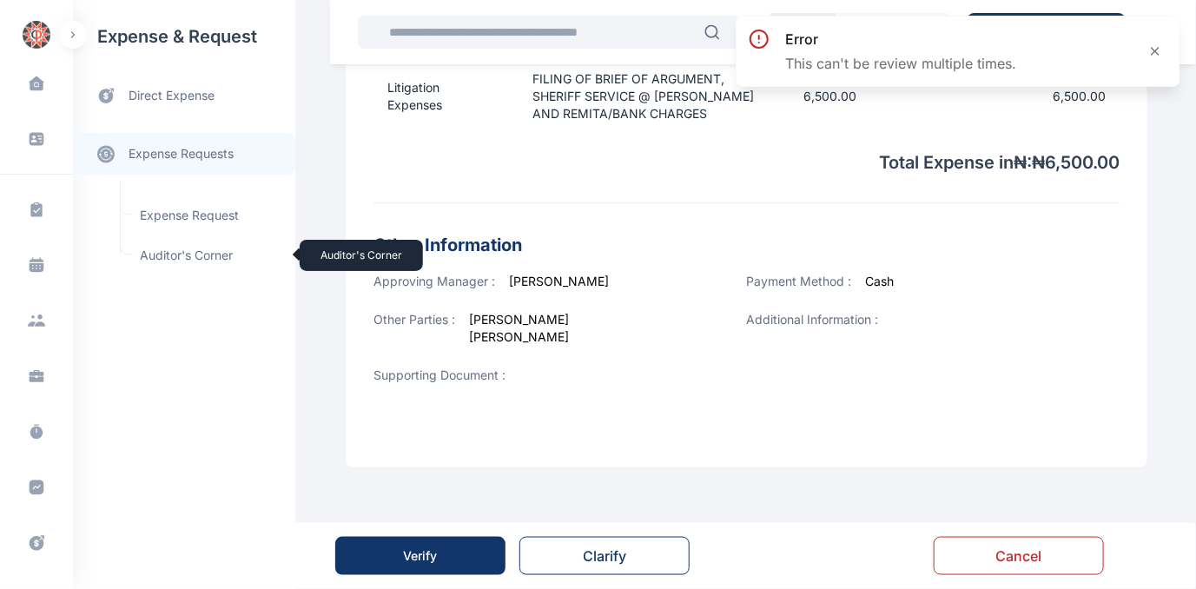
click at [167, 251] on span "Auditor's Corner Auditor's Corner" at bounding box center [207, 255] width 157 height 33
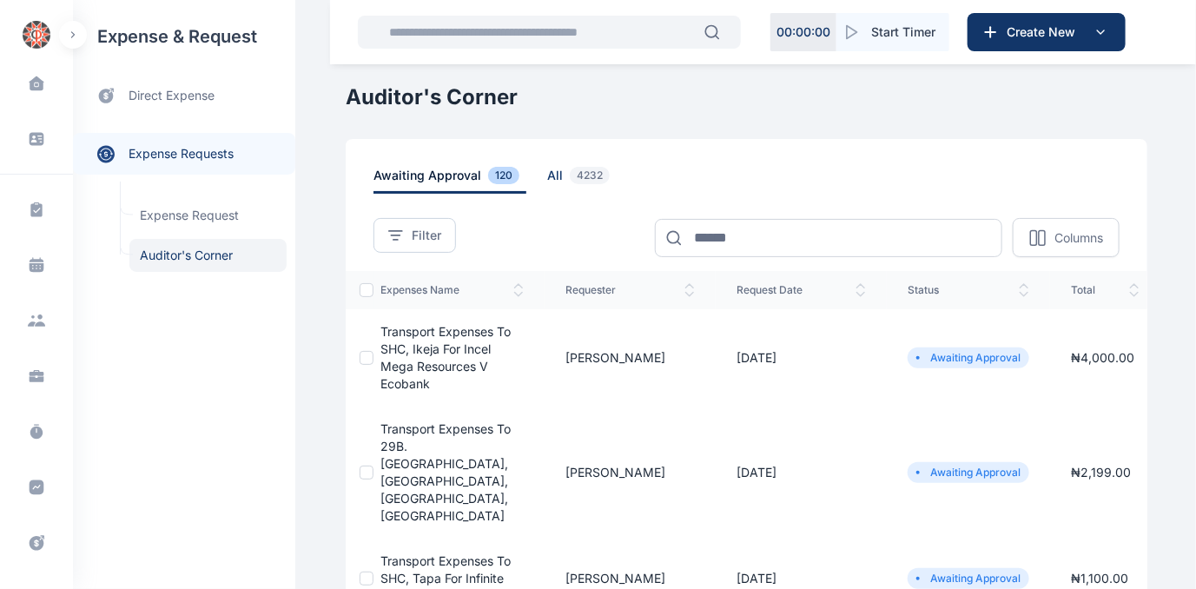
click at [547, 175] on span "all 4232" at bounding box center [581, 180] width 69 height 27
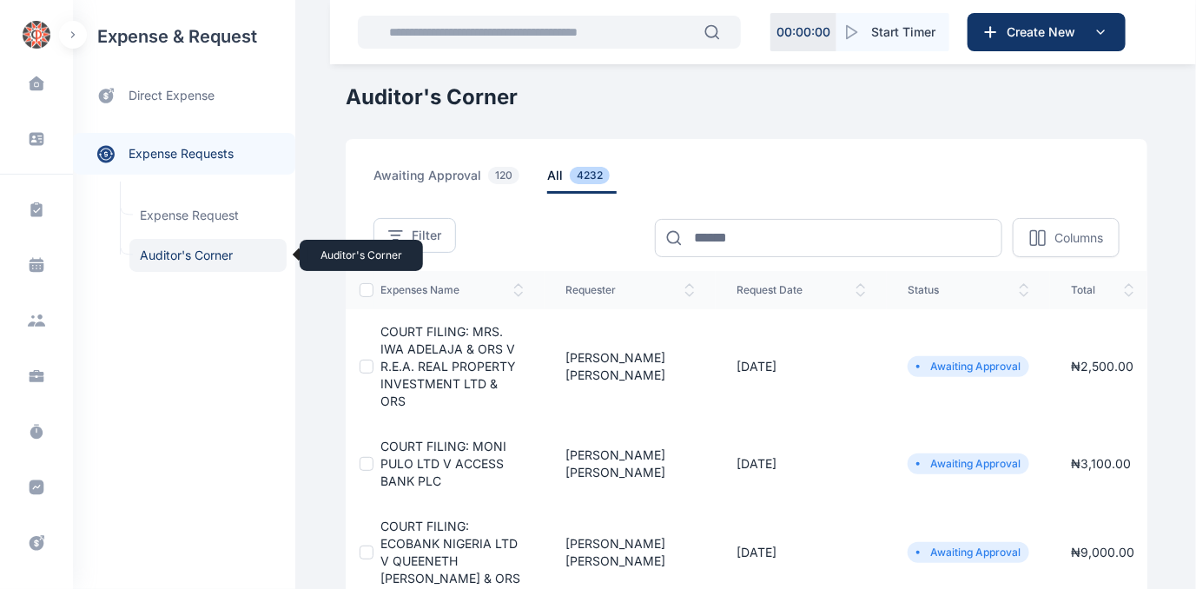
click at [161, 251] on span "Auditor's Corner Auditor's Corner" at bounding box center [207, 255] width 157 height 33
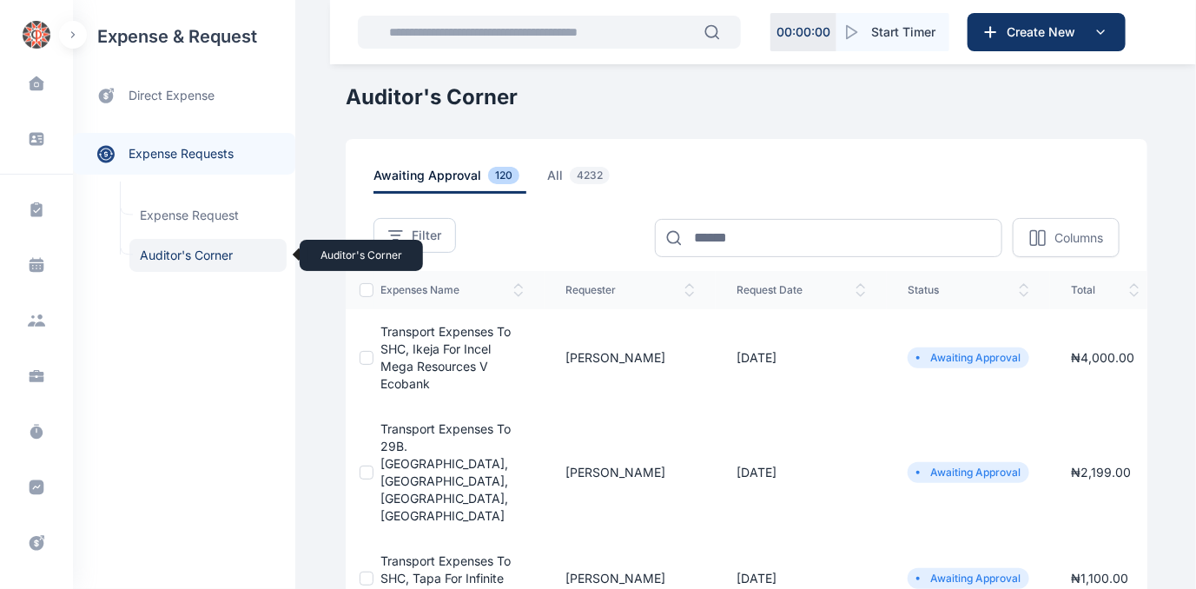
click at [195, 254] on span "Auditor's Corner Auditor's Corner" at bounding box center [207, 255] width 157 height 33
click at [191, 253] on span "Auditor's Corner Auditor's Corner" at bounding box center [207, 255] width 157 height 33
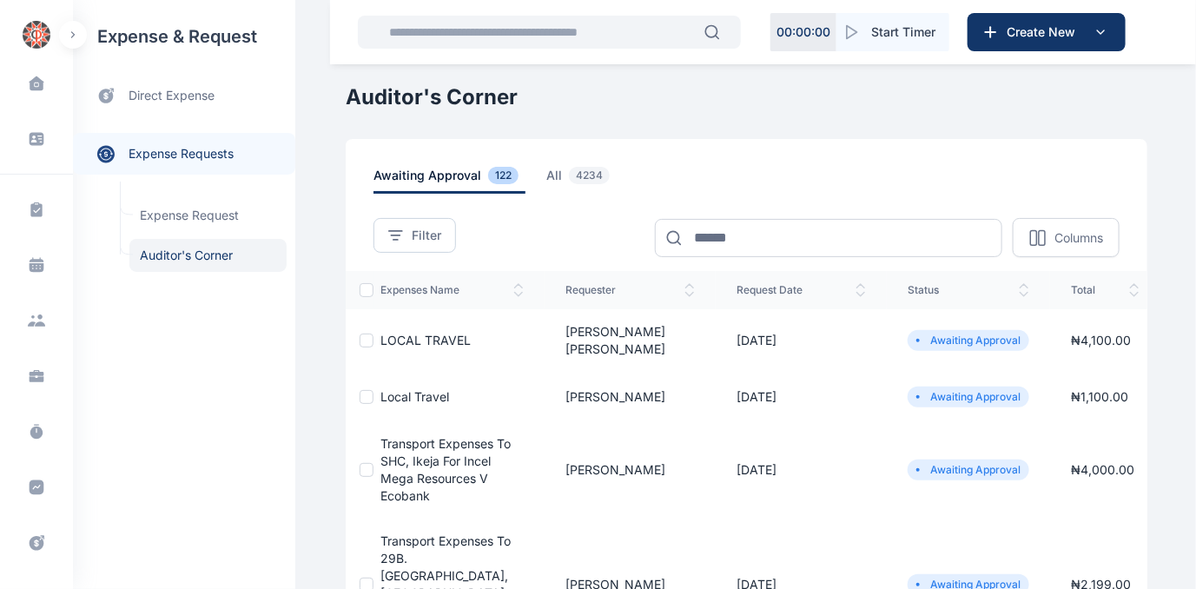
click at [412, 389] on span "Local Travel" at bounding box center [415, 396] width 69 height 15
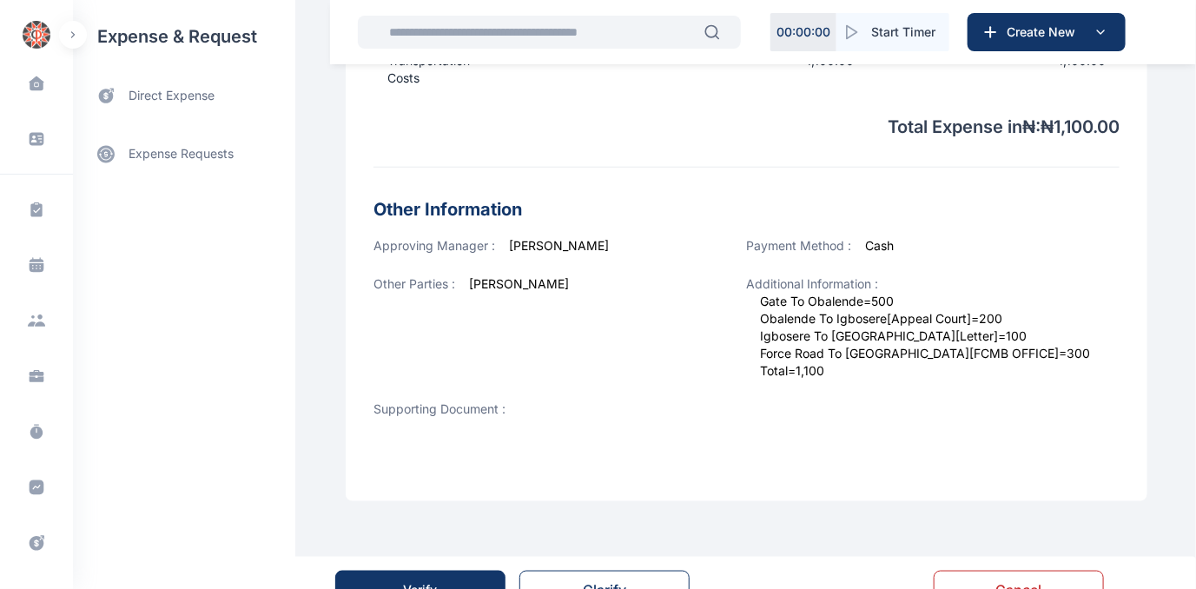
scroll to position [625, 0]
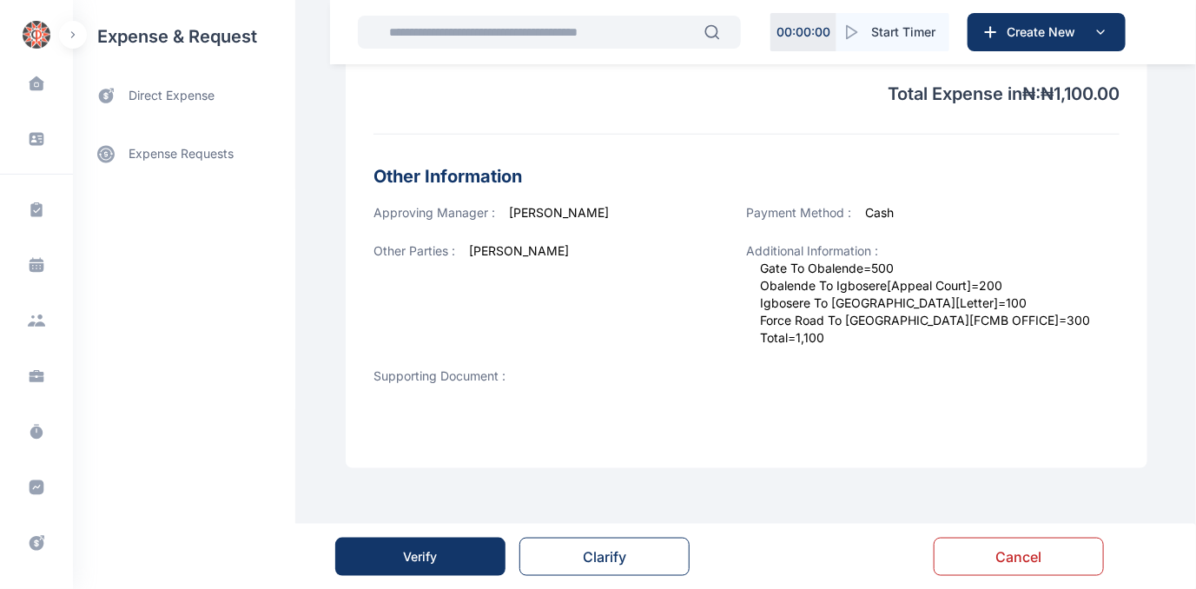
click at [447, 552] on button "Verify" at bounding box center [420, 557] width 170 height 38
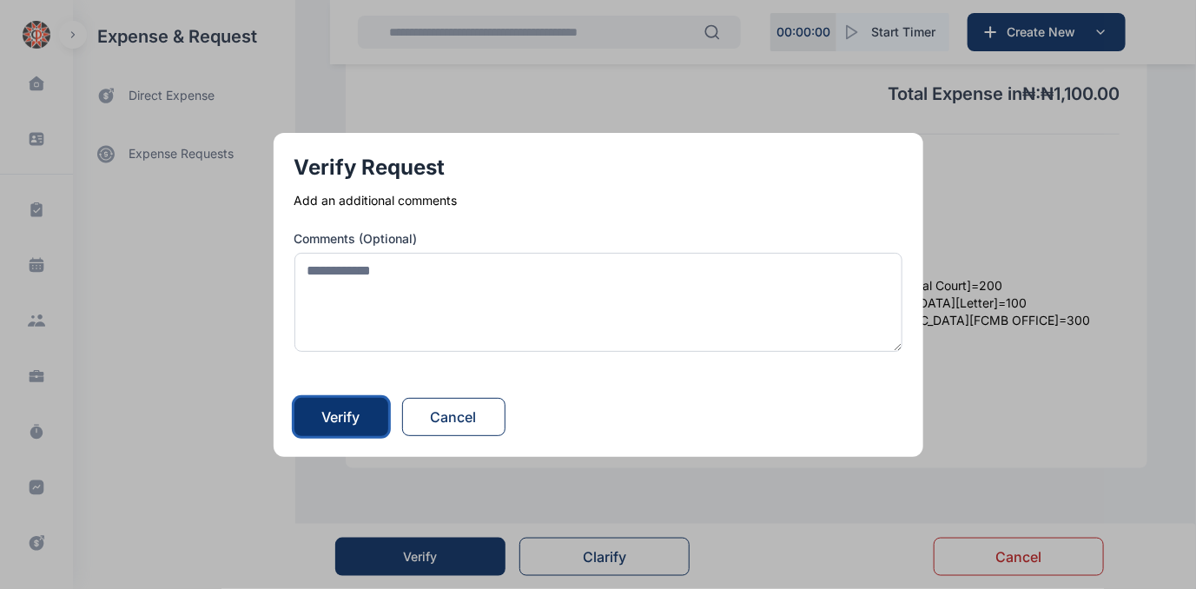
click at [354, 420] on div "Verify" at bounding box center [341, 417] width 38 height 21
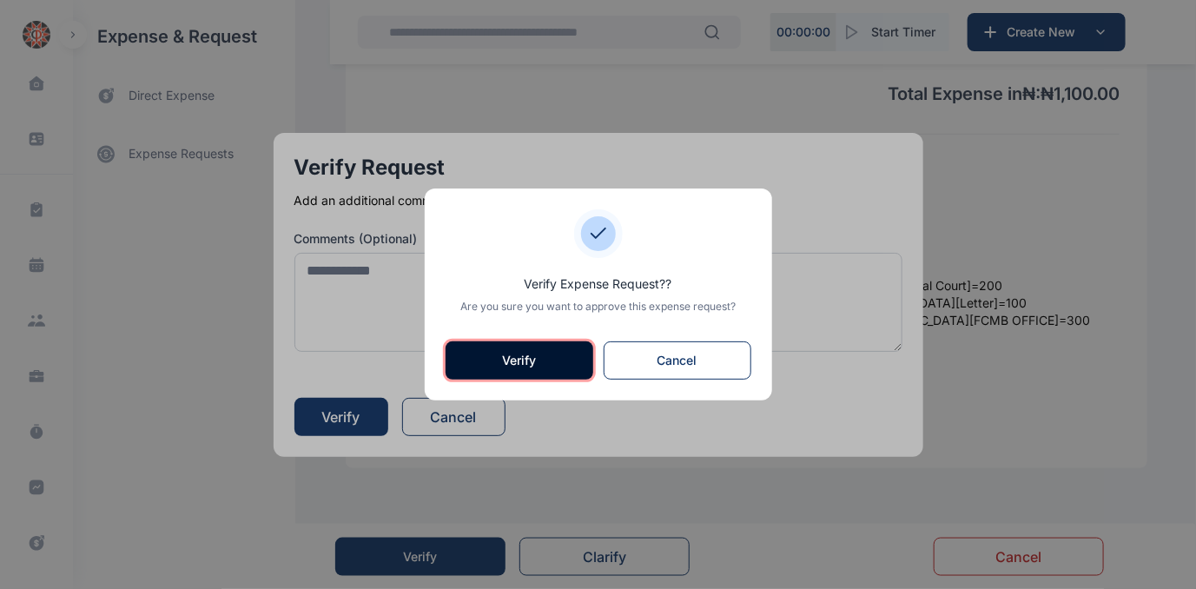
click at [492, 351] on button "Verify" at bounding box center [520, 360] width 148 height 38
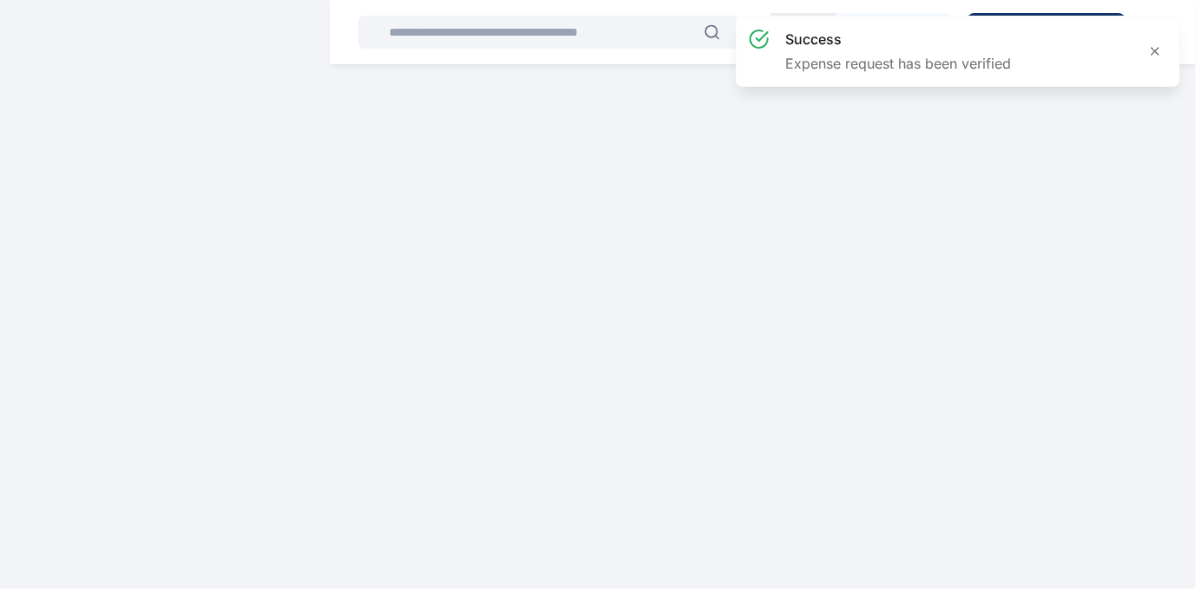
scroll to position [0, 0]
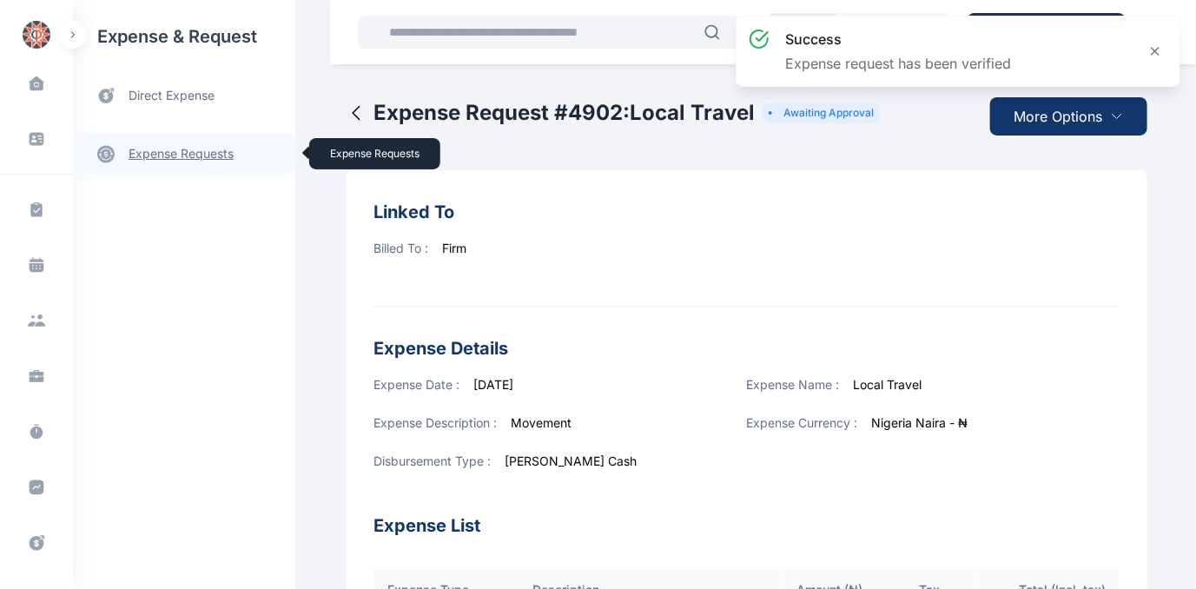
click at [162, 156] on link "expense requests expense requests" at bounding box center [184, 154] width 222 height 42
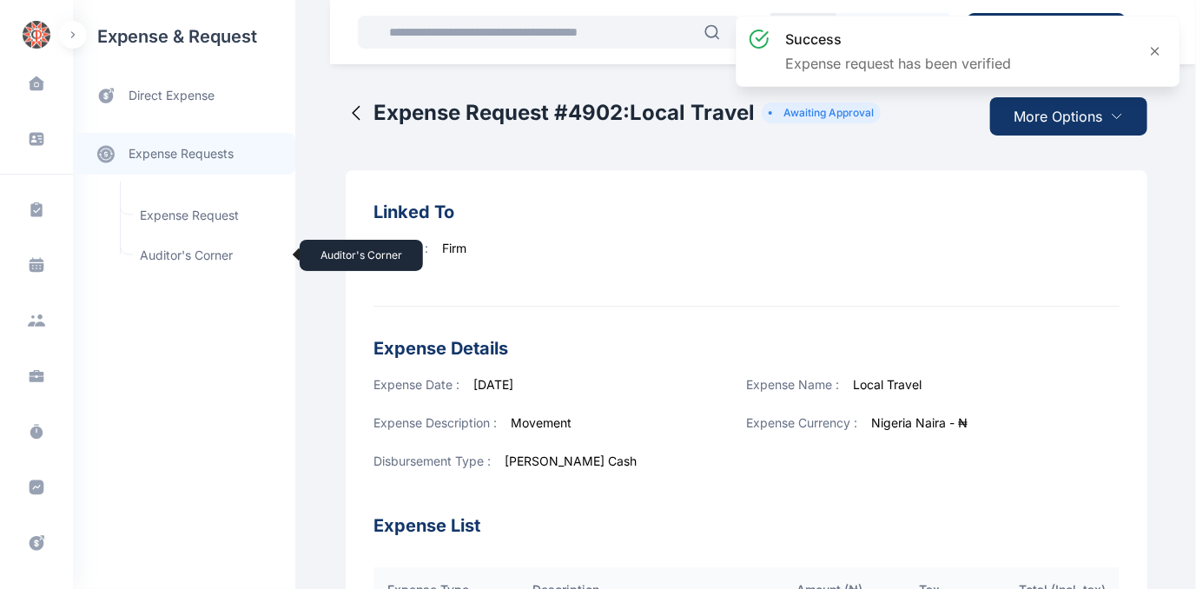
click at [164, 250] on span "Auditor's Corner Auditor's Corner" at bounding box center [207, 255] width 157 height 33
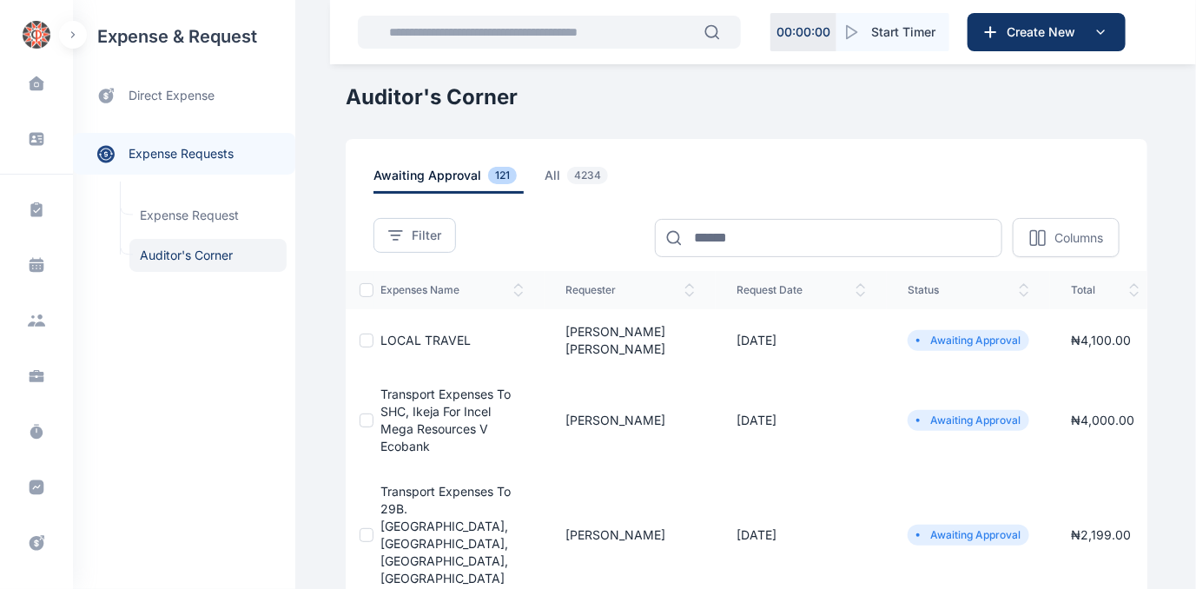
click at [394, 333] on span "LOCAL TRAVEL" at bounding box center [426, 340] width 90 height 15
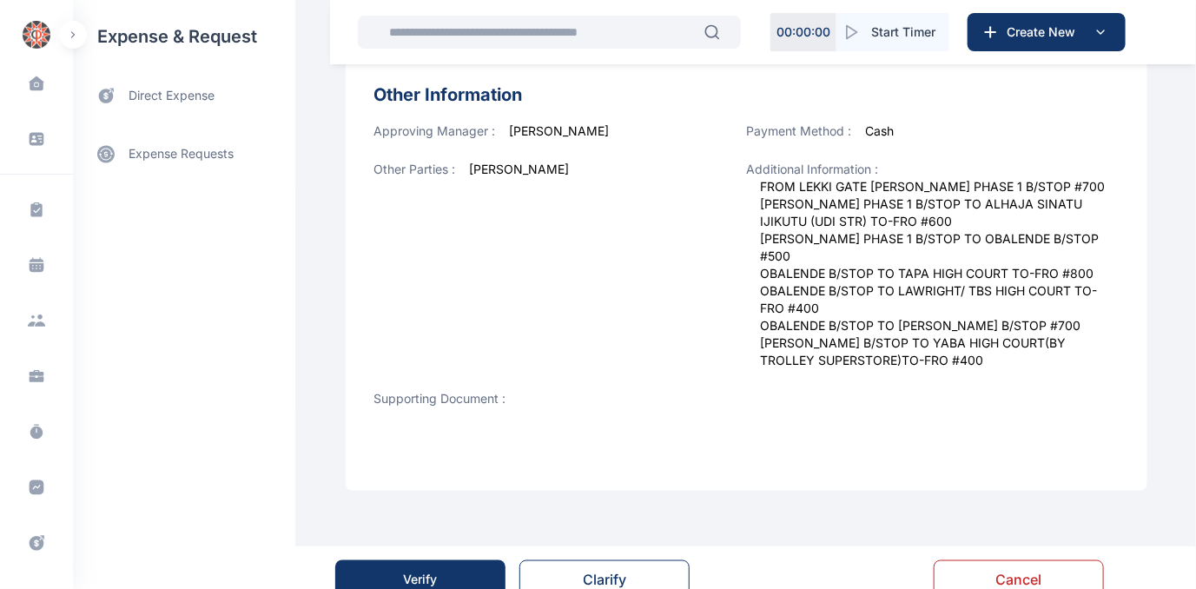
scroll to position [711, 0]
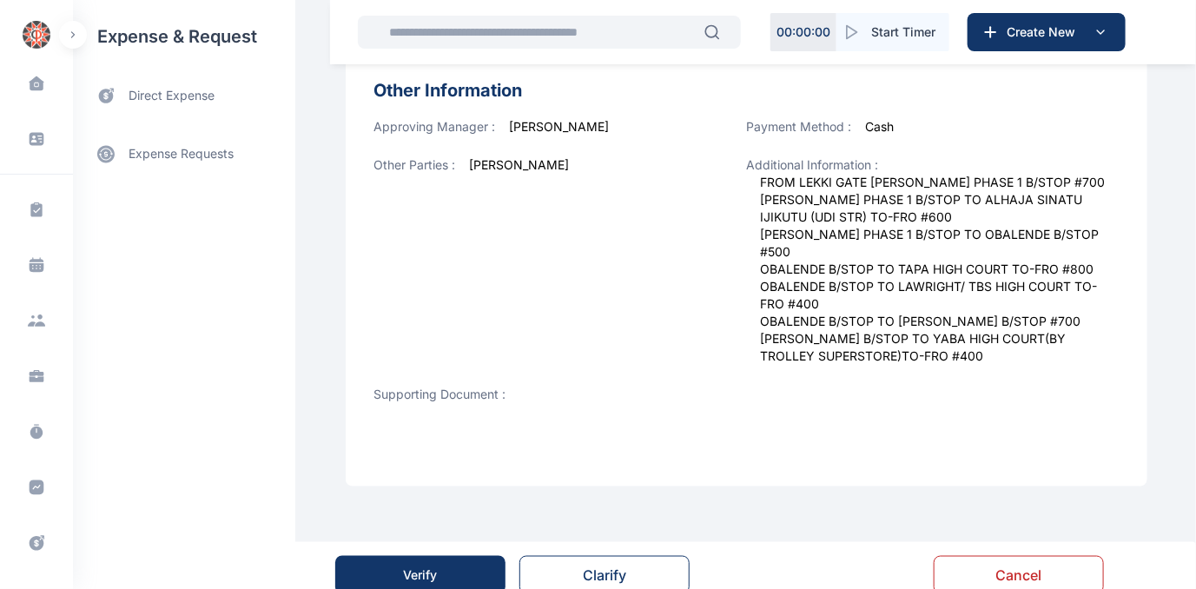
click at [420, 566] on div "Verify" at bounding box center [421, 574] width 34 height 17
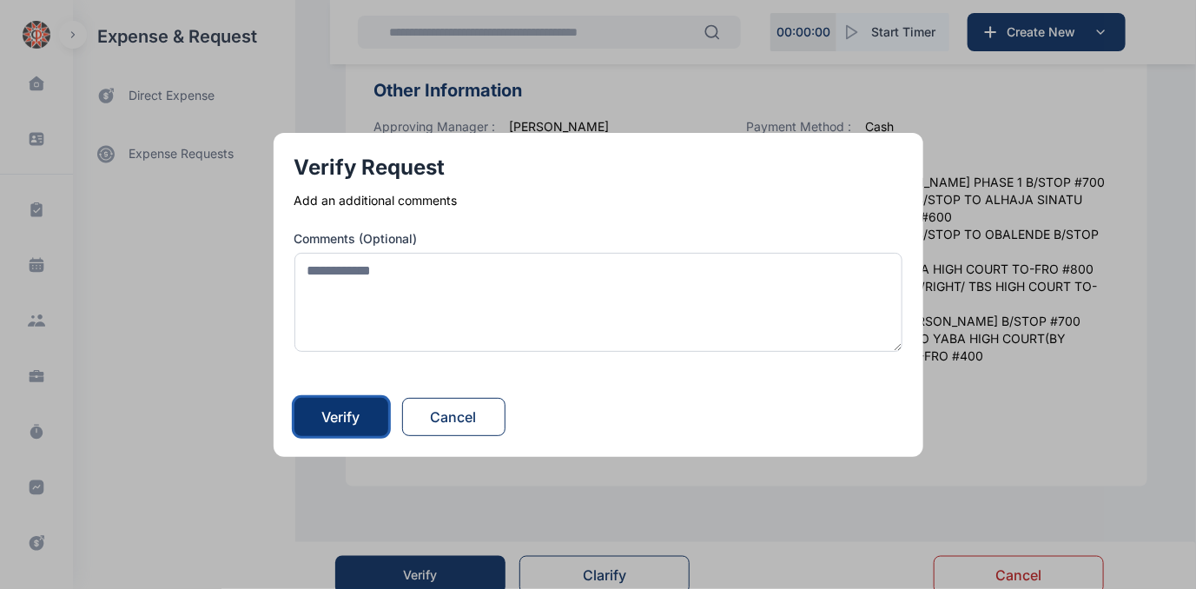
click at [347, 415] on div "Verify" at bounding box center [341, 417] width 38 height 21
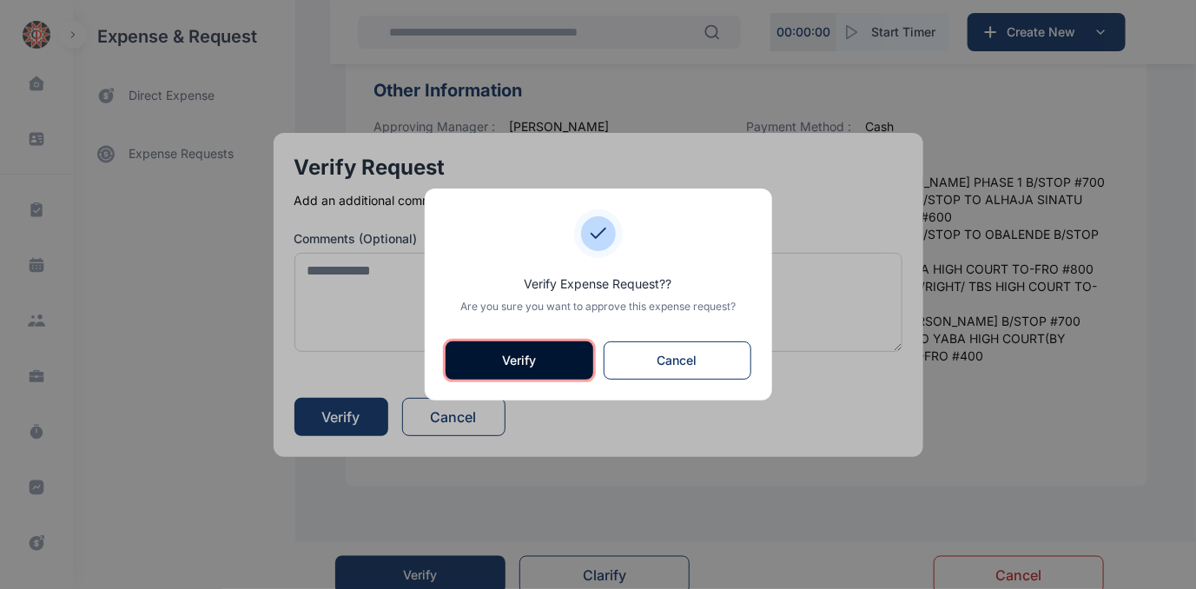
click at [513, 361] on button "Verify" at bounding box center [520, 360] width 148 height 38
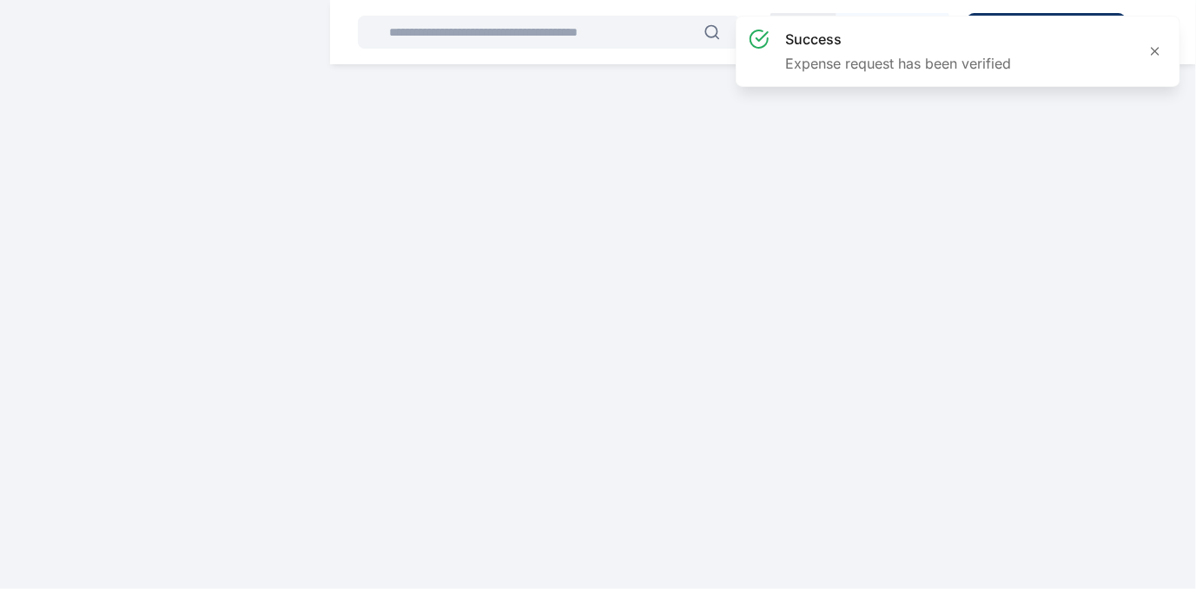
scroll to position [0, 0]
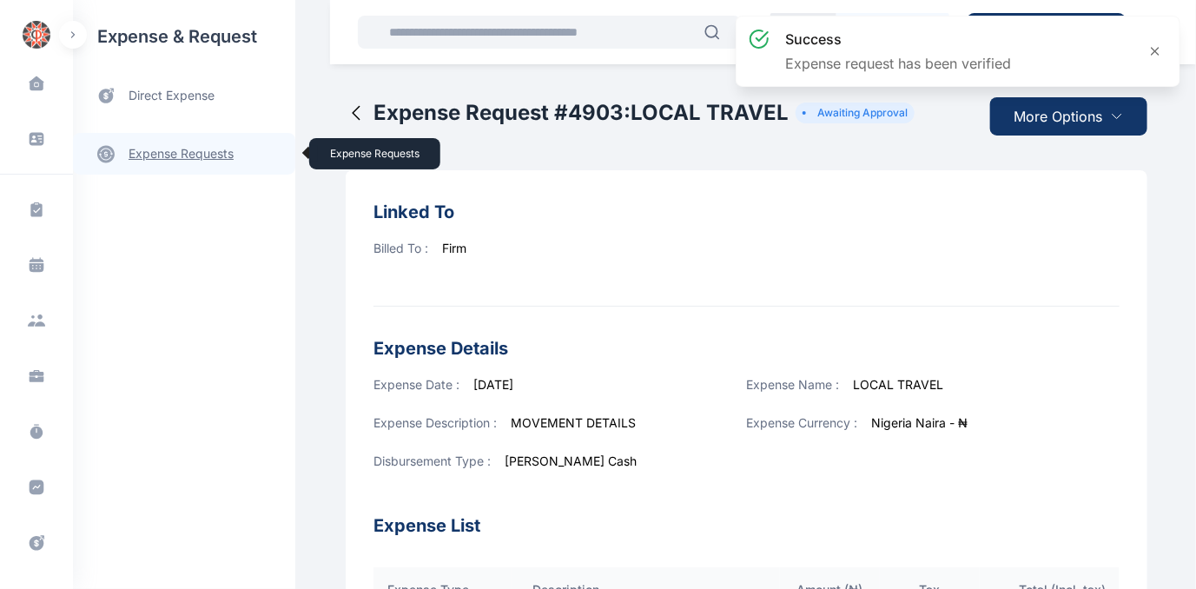
click at [160, 154] on link "expense requests expense requests" at bounding box center [184, 154] width 222 height 42
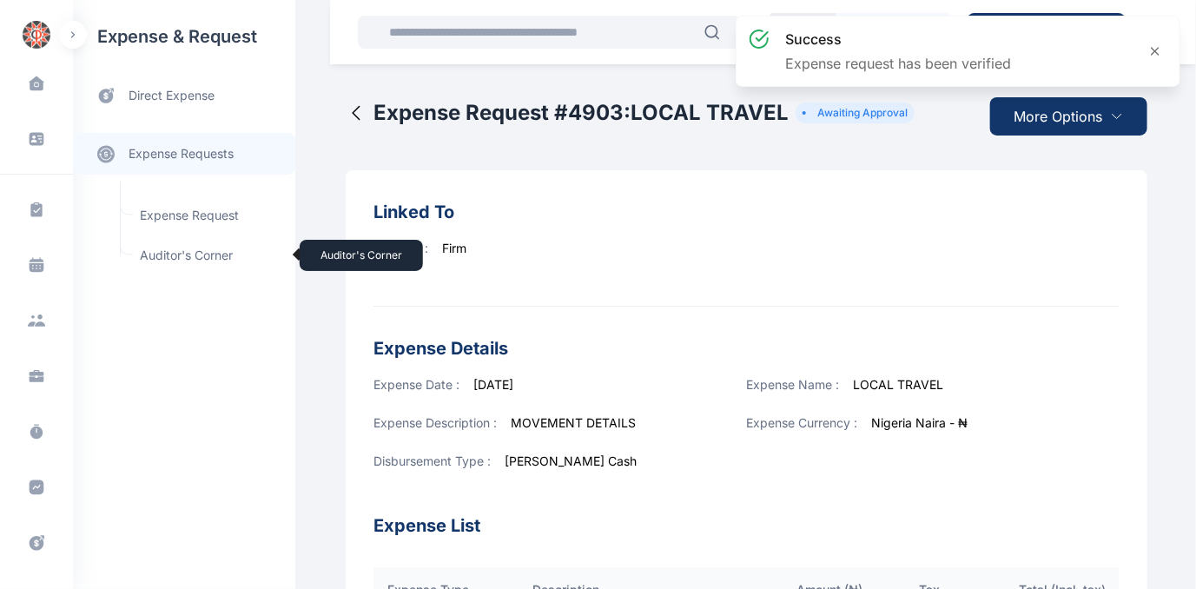
click at [166, 253] on span "Auditor's Corner Auditor's Corner" at bounding box center [207, 255] width 157 height 33
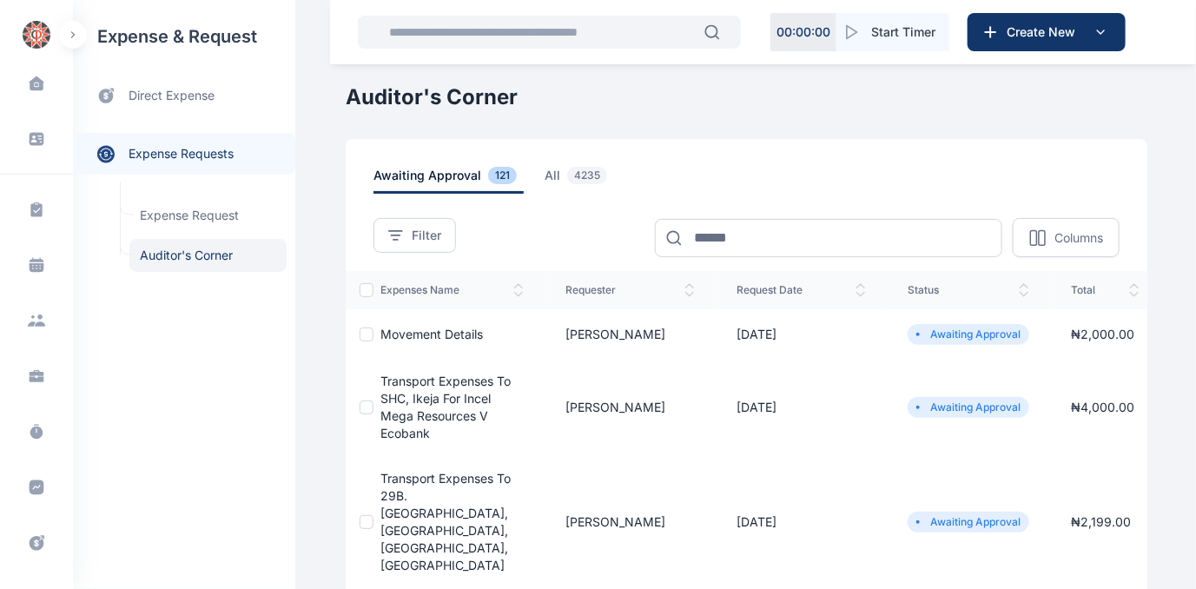
click at [410, 332] on span "movement details" at bounding box center [432, 334] width 103 height 15
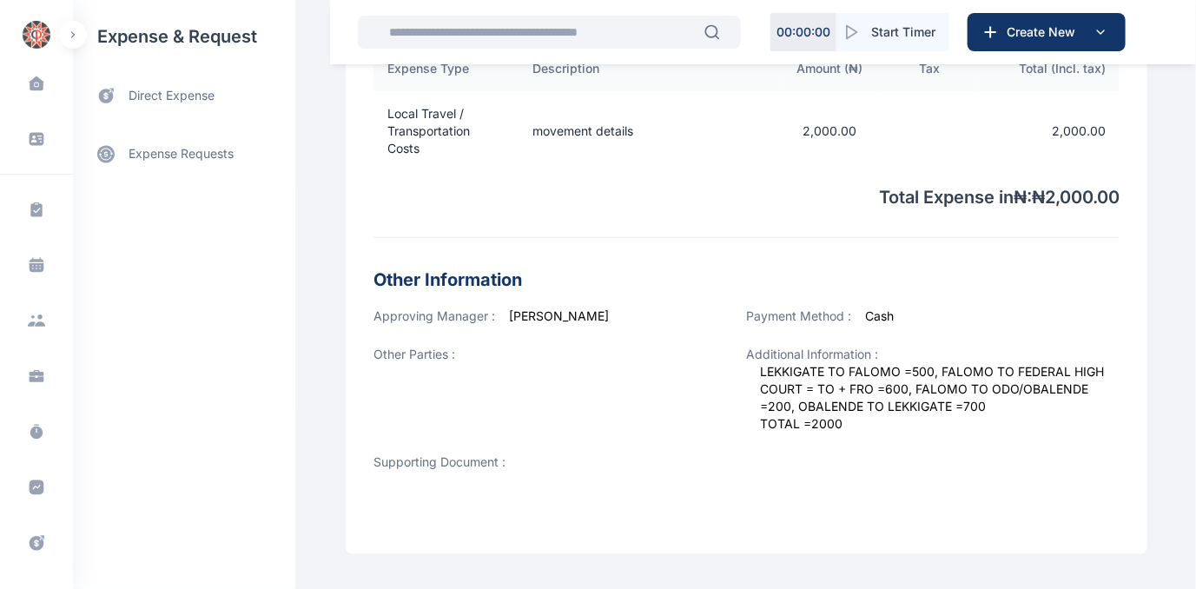
scroll to position [606, 0]
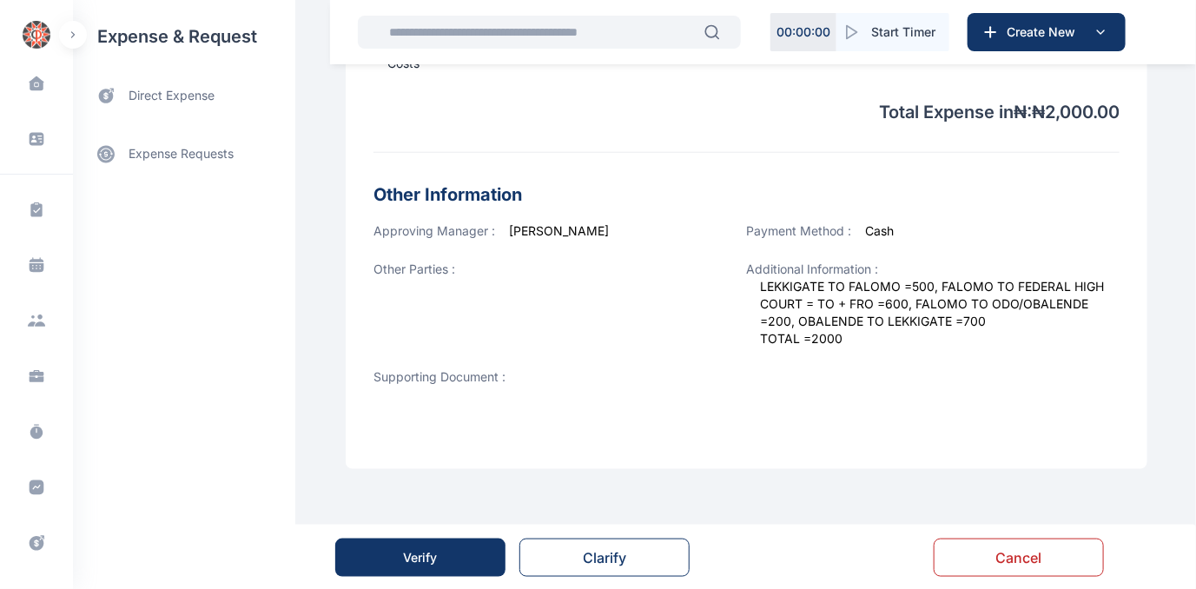
click at [451, 547] on button "Verify" at bounding box center [420, 558] width 170 height 38
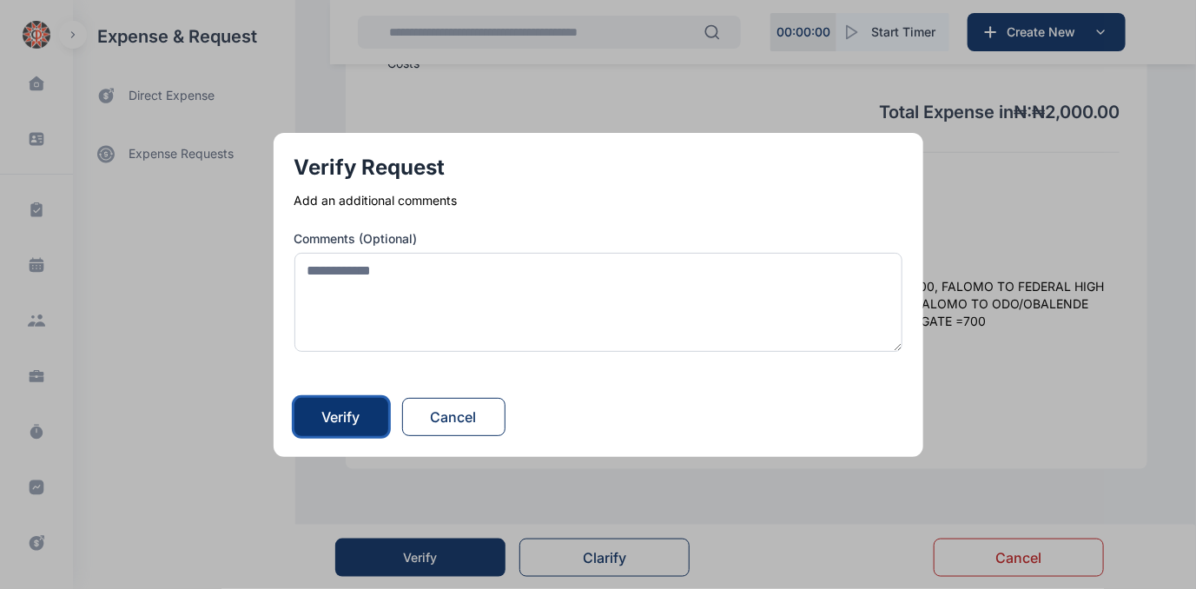
click at [372, 418] on button "Verify" at bounding box center [342, 417] width 94 height 38
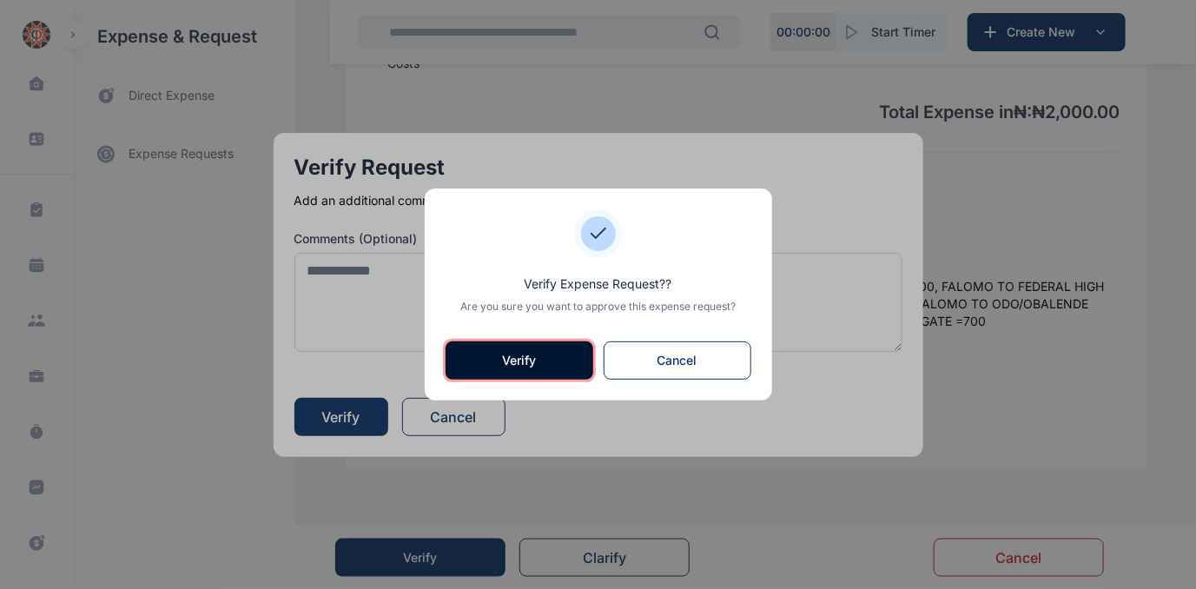
click at [502, 353] on button "Verify" at bounding box center [520, 360] width 148 height 38
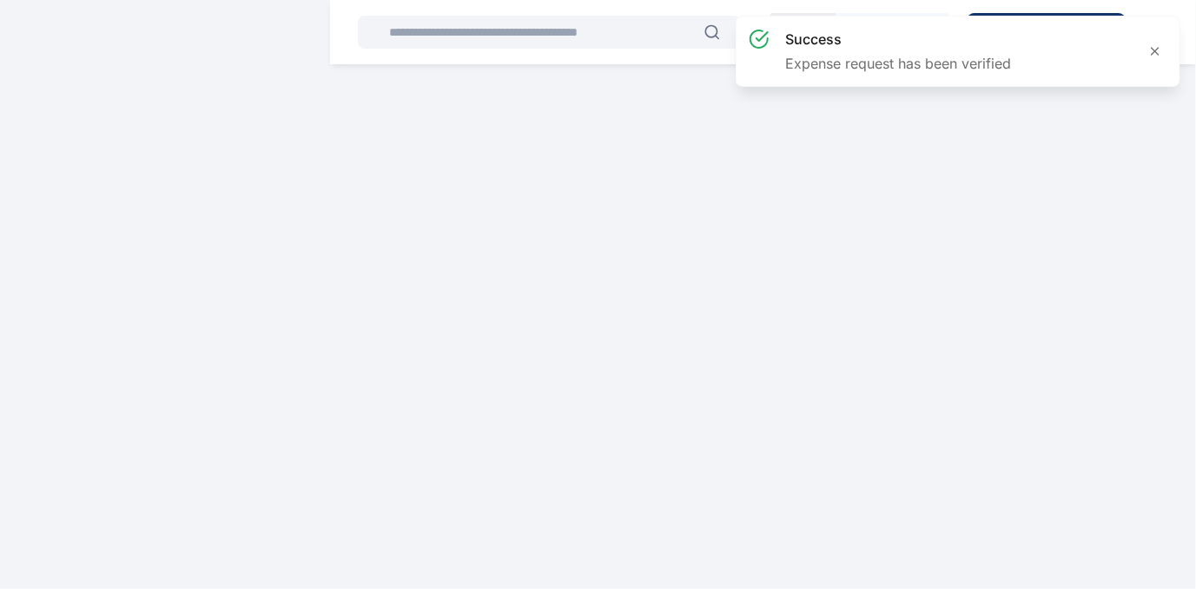
scroll to position [0, 0]
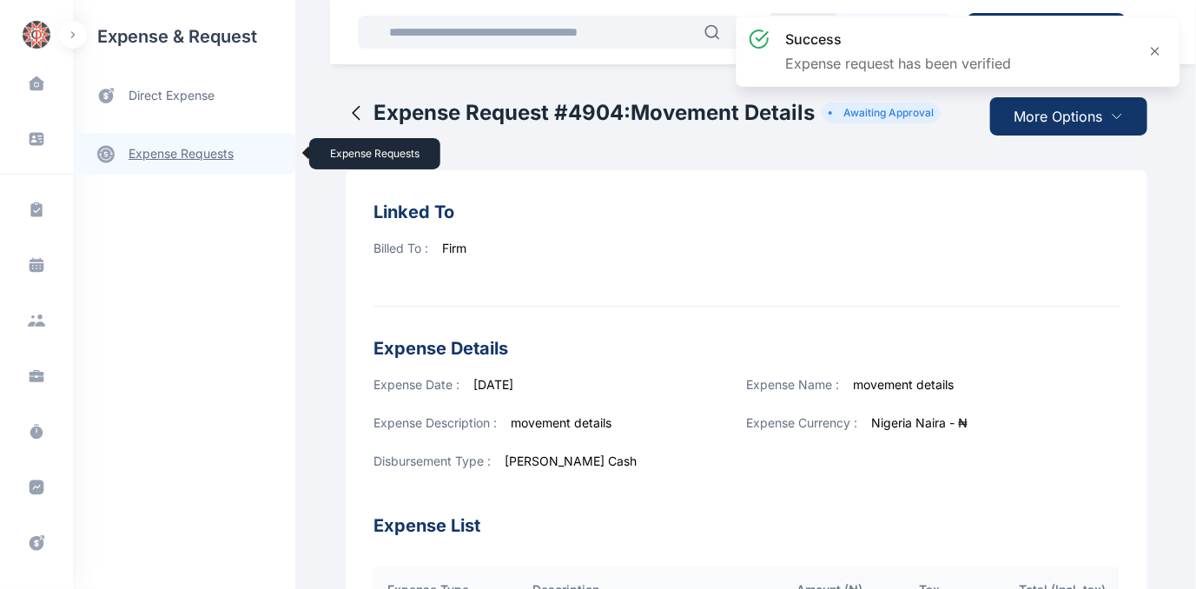
click at [159, 151] on link "expense requests expense requests" at bounding box center [184, 154] width 222 height 42
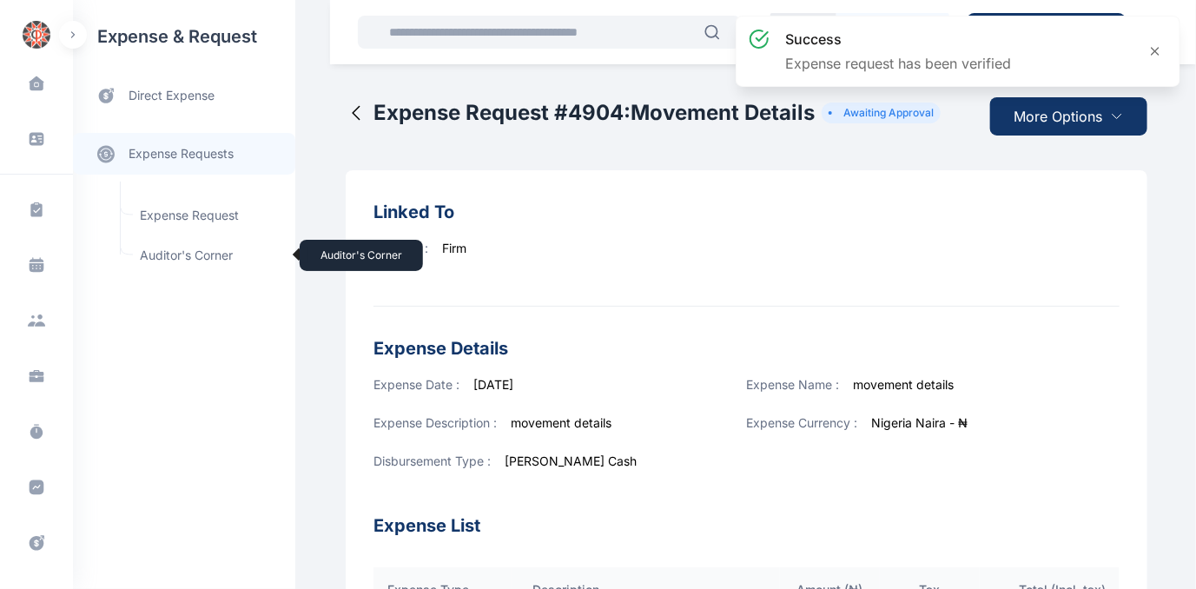
click at [160, 248] on span "Auditor's Corner Auditor's Corner" at bounding box center [207, 255] width 157 height 33
